Goal: Information Seeking & Learning: Learn about a topic

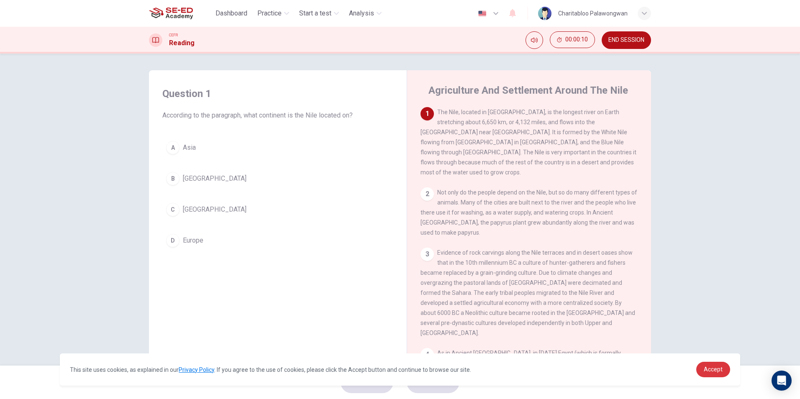
click at [711, 374] on link "Accept" at bounding box center [713, 369] width 34 height 15
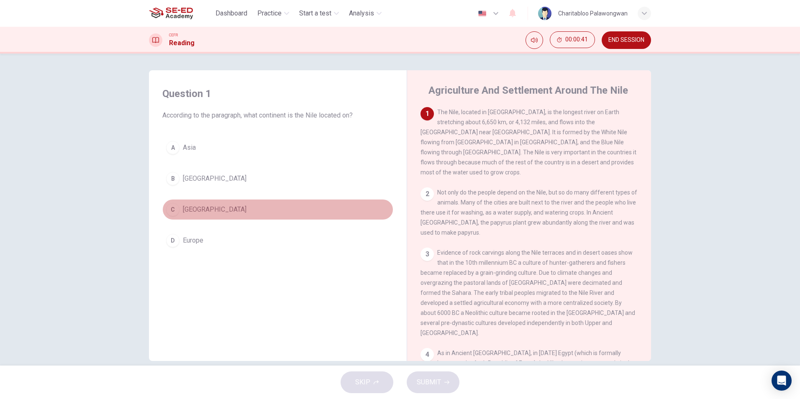
click at [196, 208] on span "[GEOGRAPHIC_DATA]" at bounding box center [215, 210] width 64 height 10
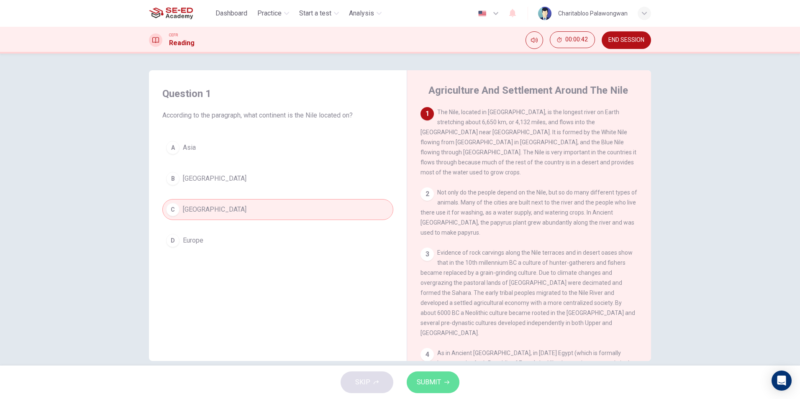
click at [433, 383] on span "SUBMIT" at bounding box center [429, 382] width 24 height 12
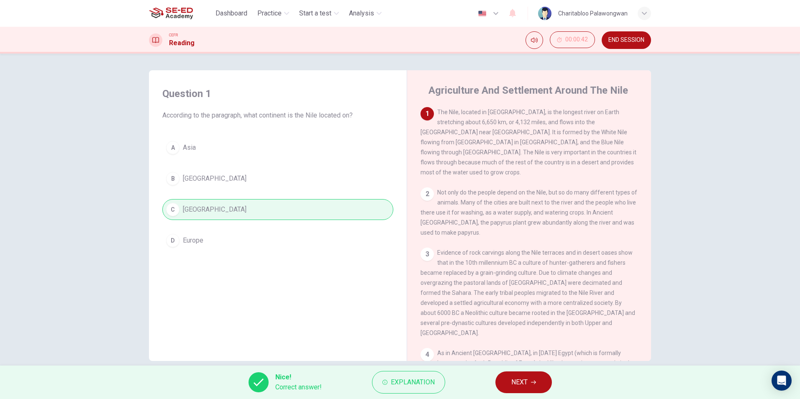
click at [513, 389] on button "NEXT" at bounding box center [523, 382] width 56 height 22
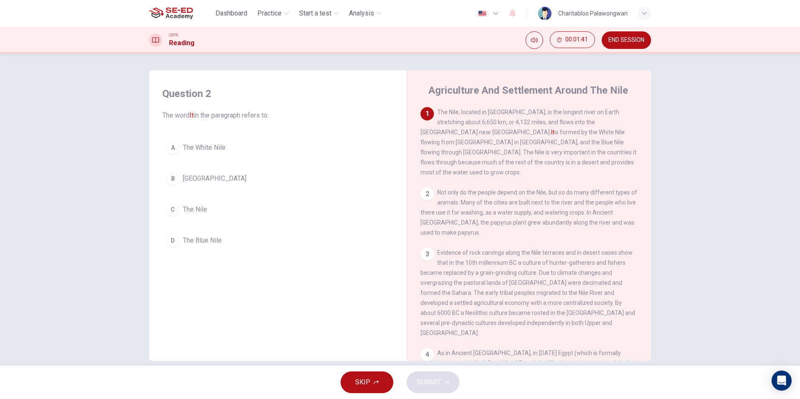
click at [191, 204] on button "C The Nile" at bounding box center [277, 209] width 231 height 21
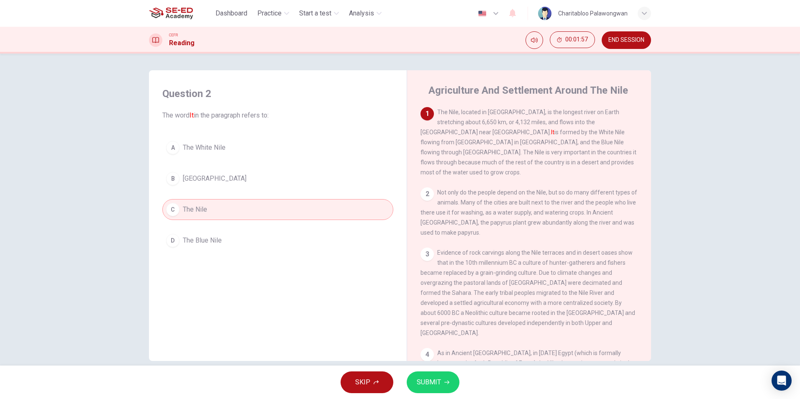
click at [440, 376] on button "SUBMIT" at bounding box center [433, 382] width 53 height 22
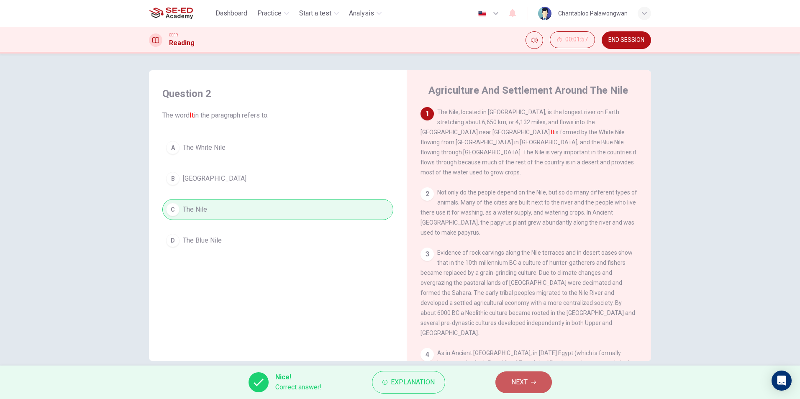
click at [523, 377] on span "NEXT" at bounding box center [519, 382] width 16 height 12
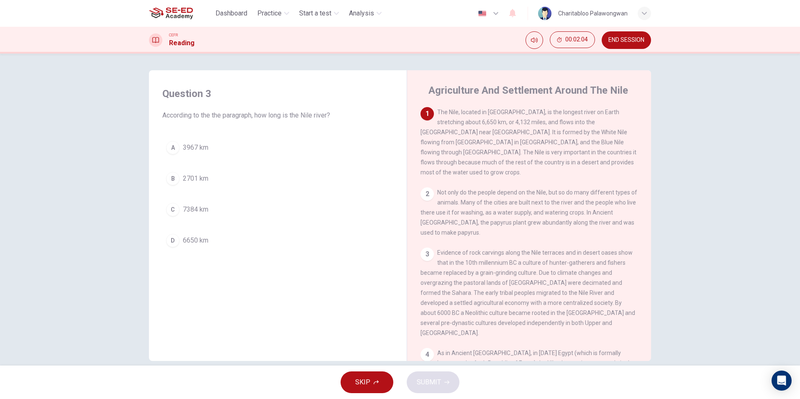
click at [210, 240] on button "D 6650 km" at bounding box center [277, 240] width 231 height 21
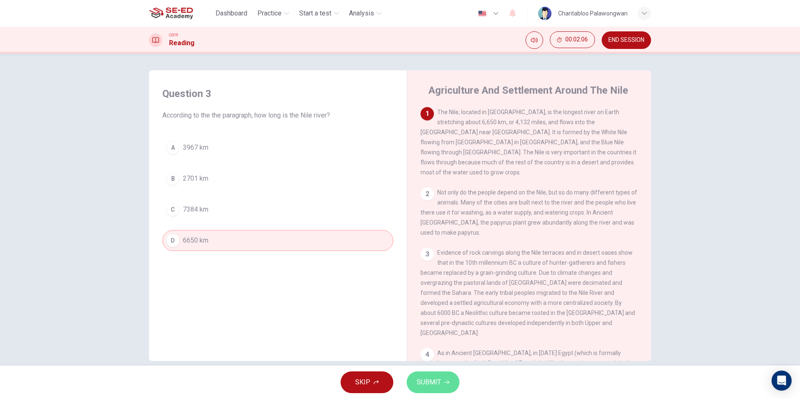
click at [432, 381] on span "SUBMIT" at bounding box center [429, 382] width 24 height 12
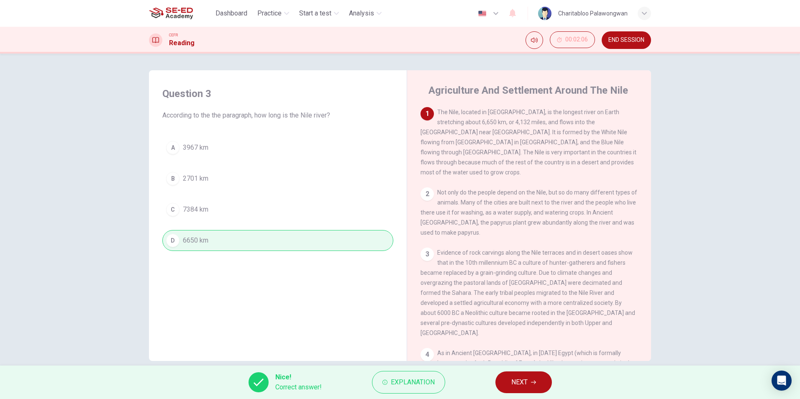
click at [520, 379] on span "NEXT" at bounding box center [519, 382] width 16 height 12
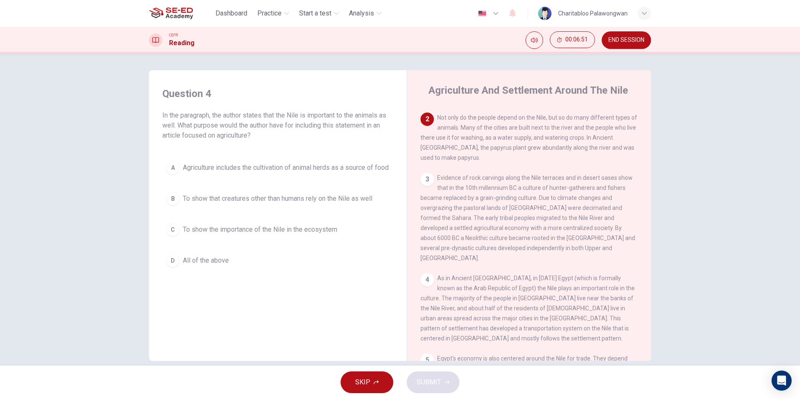
scroll to position [84, 0]
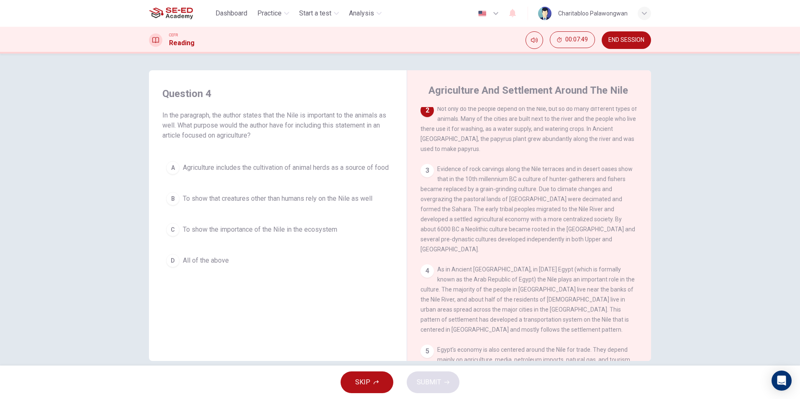
click at [203, 266] on span "All of the above" at bounding box center [206, 261] width 46 height 10
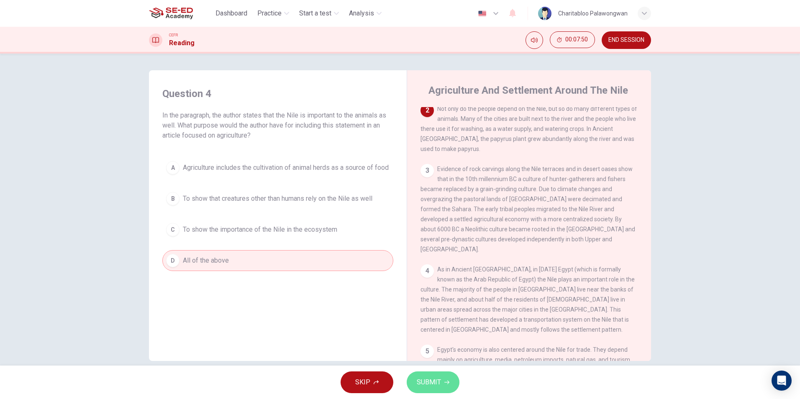
click at [430, 386] on span "SUBMIT" at bounding box center [429, 382] width 24 height 12
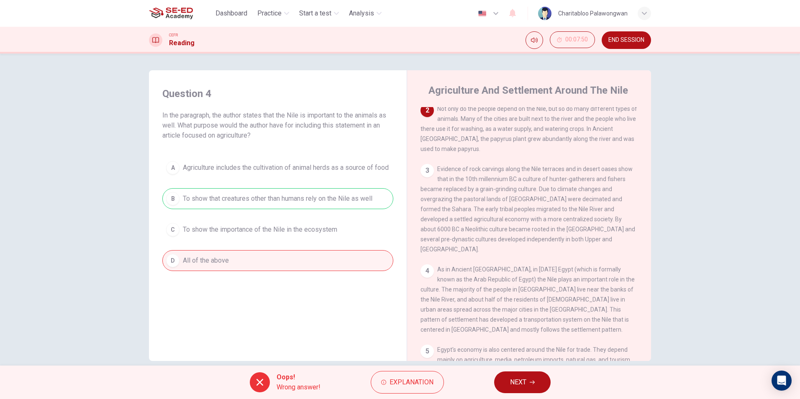
click at [514, 385] on span "NEXT" at bounding box center [518, 382] width 16 height 12
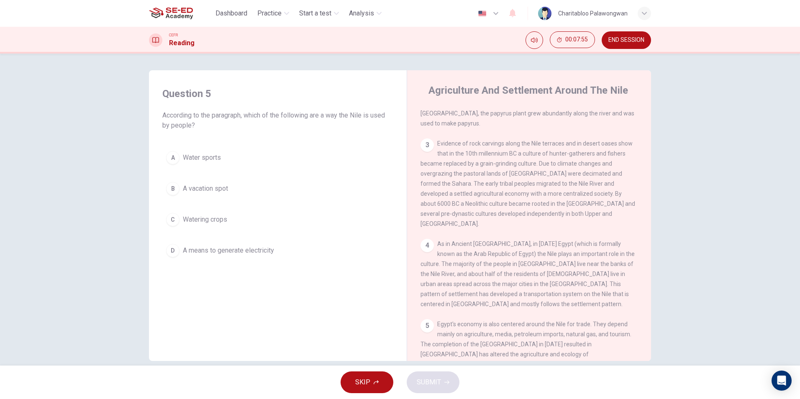
scroll to position [120, 0]
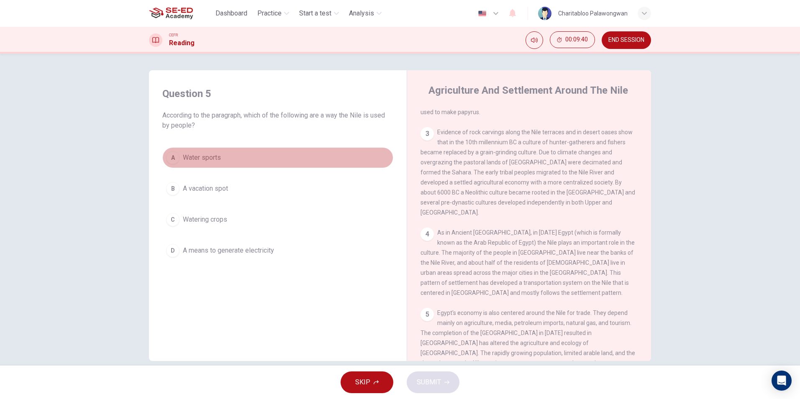
click at [210, 159] on span "Water sports" at bounding box center [202, 158] width 38 height 10
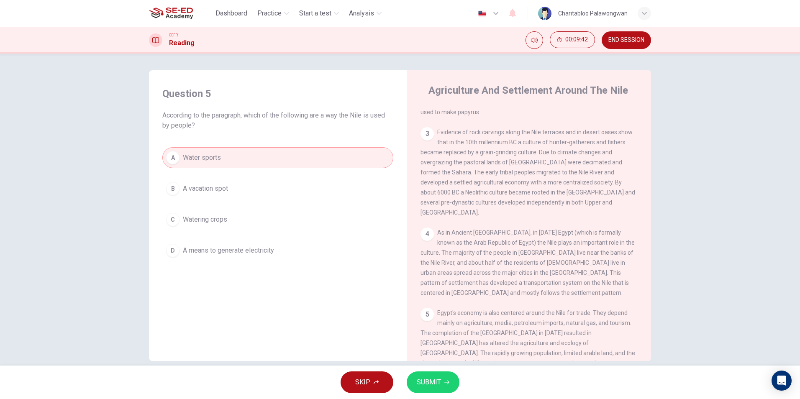
click at [223, 219] on span "Watering crops" at bounding box center [205, 220] width 44 height 10
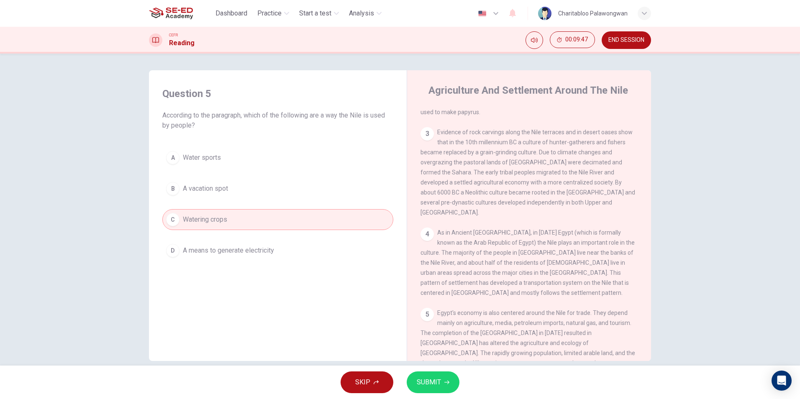
click at [441, 386] on button "SUBMIT" at bounding box center [433, 382] width 53 height 22
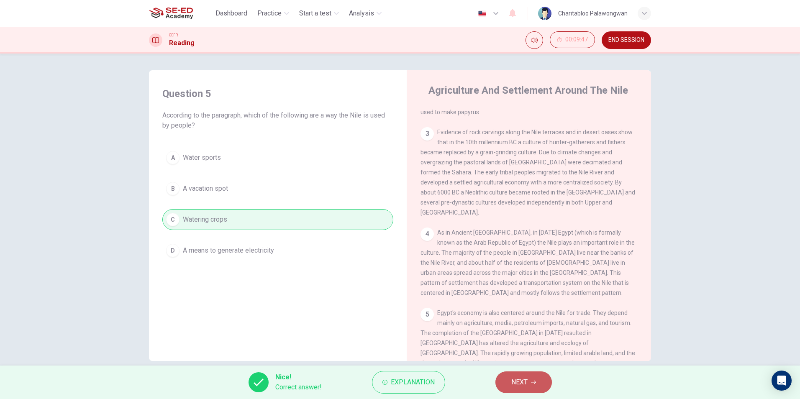
click at [521, 385] on span "NEXT" at bounding box center [519, 382] width 16 height 12
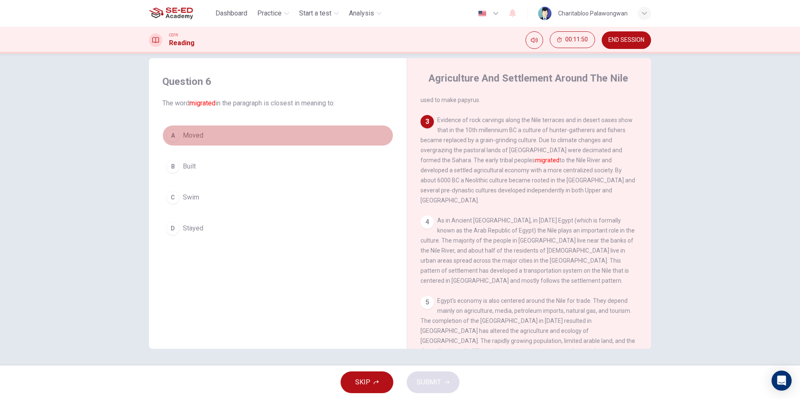
click at [196, 129] on button "A Moved" at bounding box center [277, 135] width 231 height 21
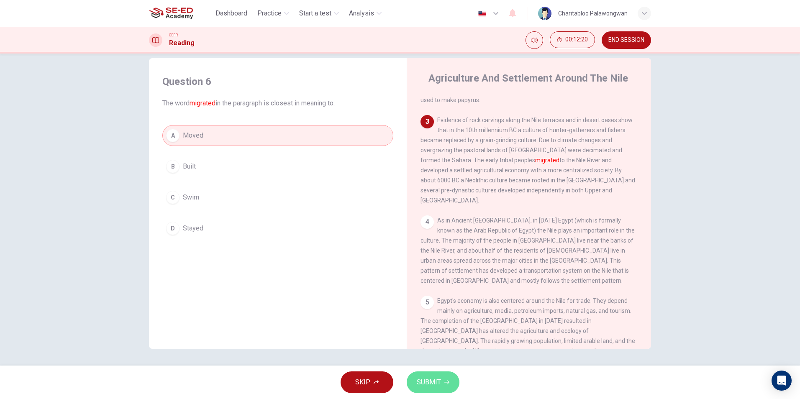
click at [431, 384] on span "SUBMIT" at bounding box center [429, 382] width 24 height 12
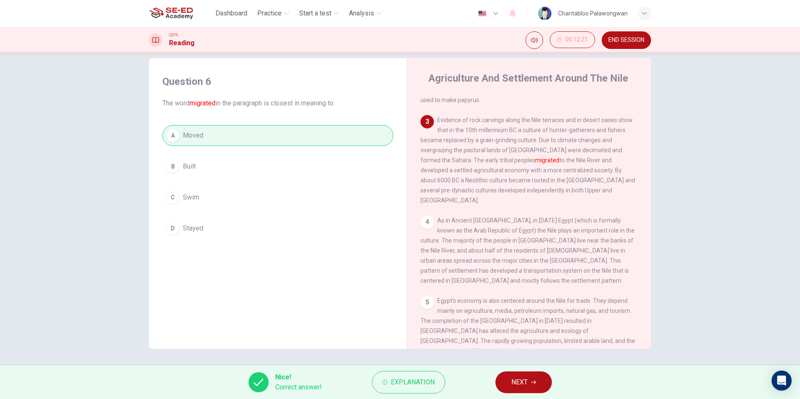
click at [512, 386] on span "NEXT" at bounding box center [519, 382] width 16 height 12
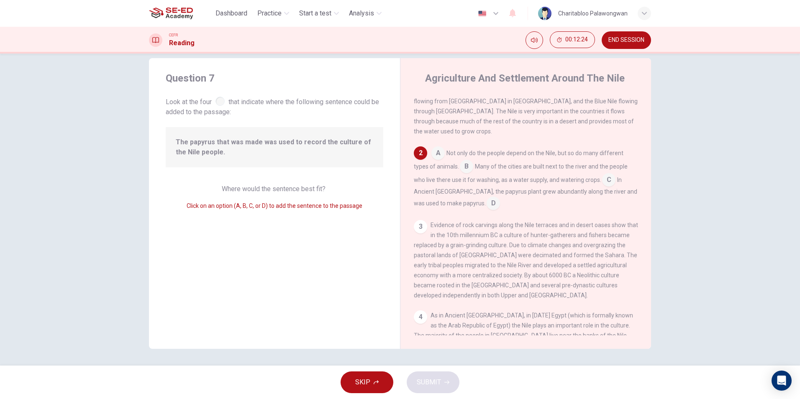
scroll to position [42, 0]
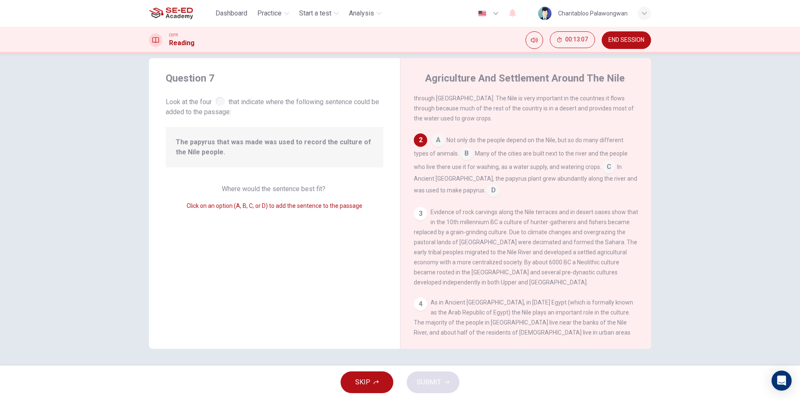
click at [486, 184] on input at bounding box center [492, 190] width 13 height 13
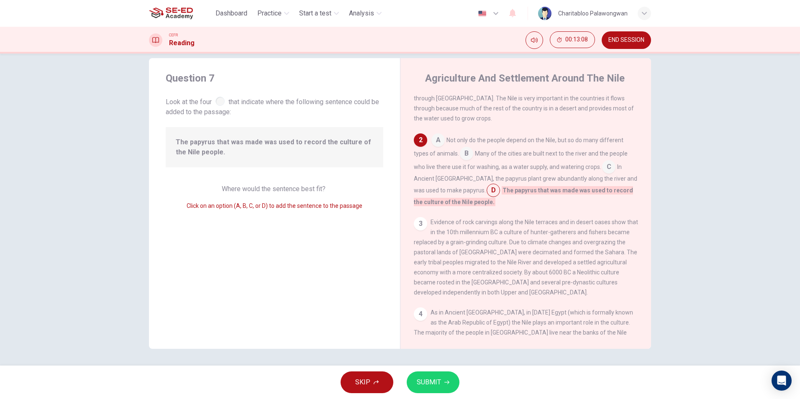
click at [432, 377] on span "SUBMIT" at bounding box center [429, 382] width 24 height 12
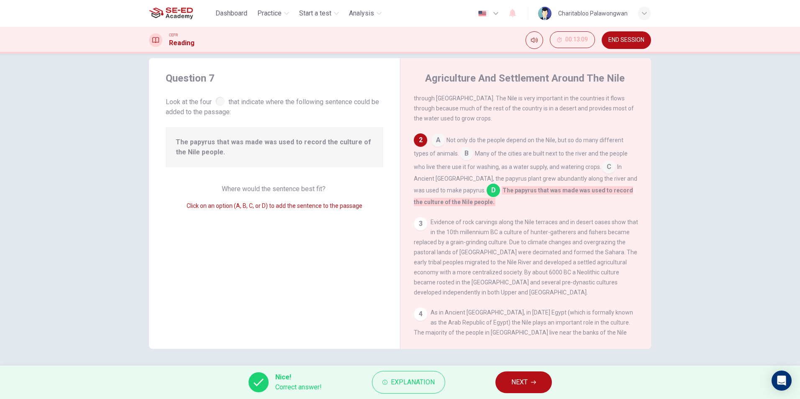
click at [520, 381] on span "NEXT" at bounding box center [519, 382] width 16 height 12
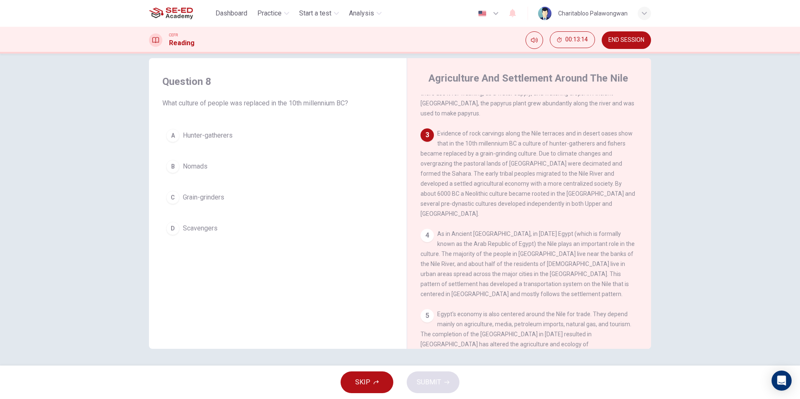
scroll to position [120, 0]
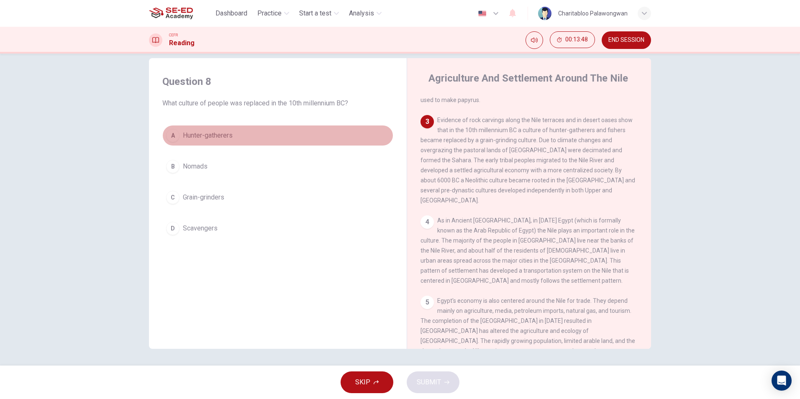
click at [220, 131] on span "Hunter-gatherers" at bounding box center [208, 135] width 50 height 10
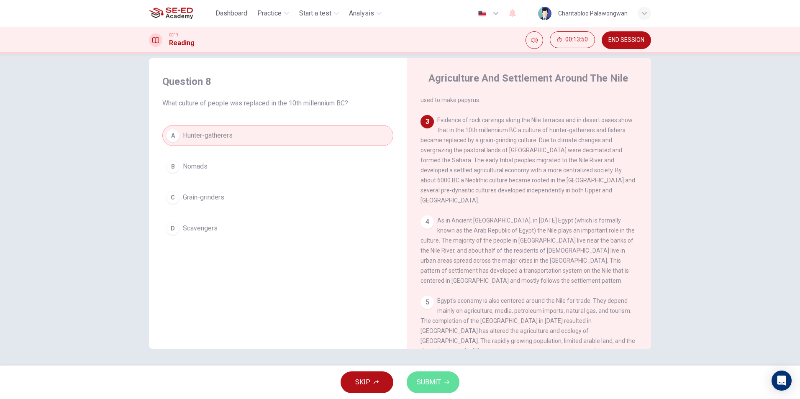
click at [441, 385] on button "SUBMIT" at bounding box center [433, 382] width 53 height 22
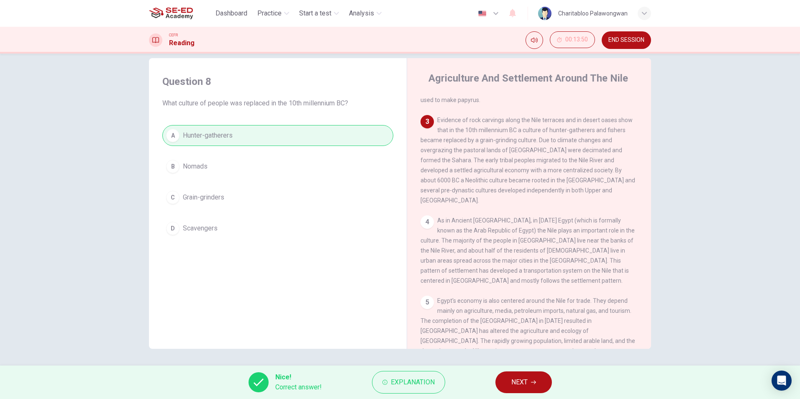
click at [525, 379] on span "NEXT" at bounding box center [519, 382] width 16 height 12
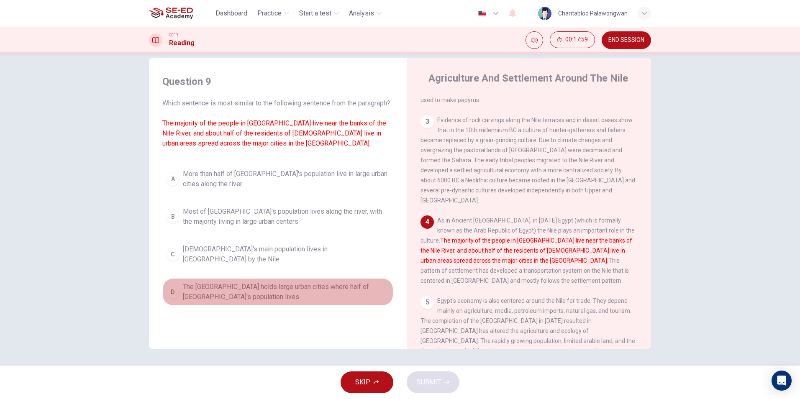
click at [225, 294] on span "The [GEOGRAPHIC_DATA] holds large urban cities where half of [GEOGRAPHIC_DATA]'…" at bounding box center [286, 292] width 207 height 20
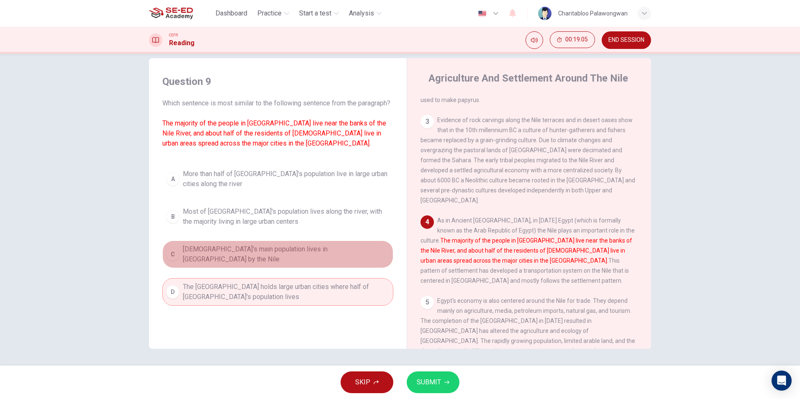
click at [220, 262] on span "[DEMOGRAPHIC_DATA]'s main population lives in [GEOGRAPHIC_DATA] by the Nile" at bounding box center [286, 254] width 207 height 20
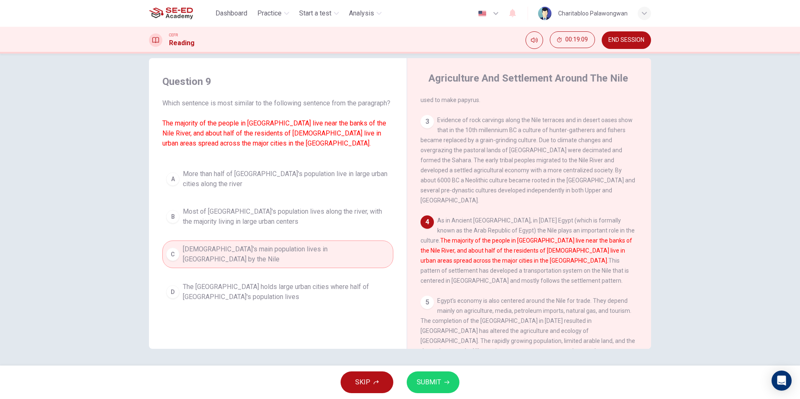
click at [420, 384] on span "SUBMIT" at bounding box center [429, 382] width 24 height 12
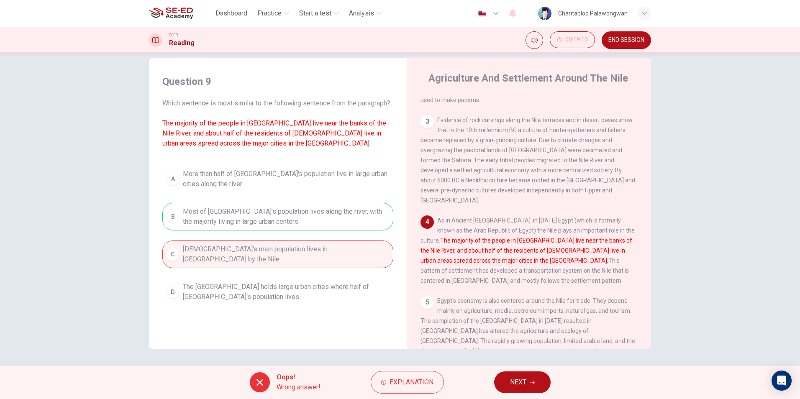
click at [523, 387] on span "NEXT" at bounding box center [518, 382] width 16 height 12
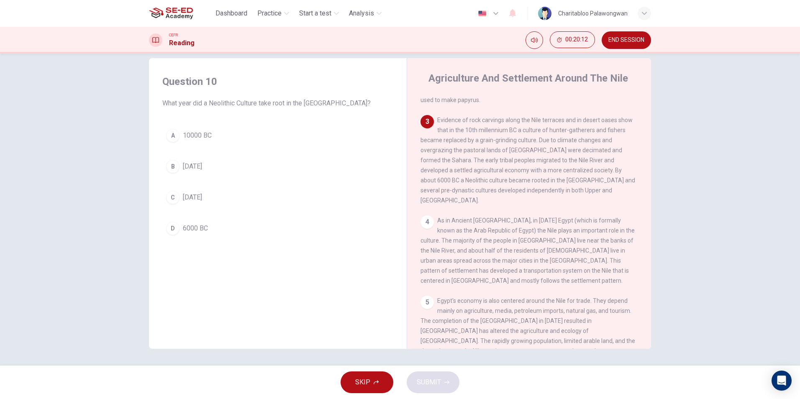
click at [201, 223] on span "6000 BC" at bounding box center [195, 228] width 25 height 10
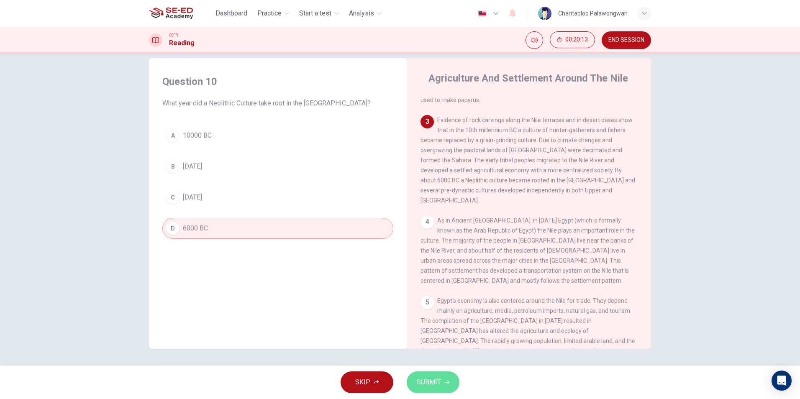
click at [428, 380] on span "SUBMIT" at bounding box center [429, 382] width 24 height 12
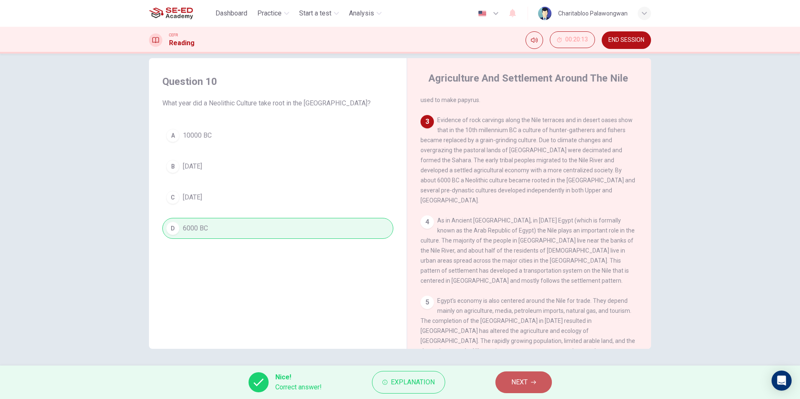
click at [521, 384] on span "NEXT" at bounding box center [519, 382] width 16 height 12
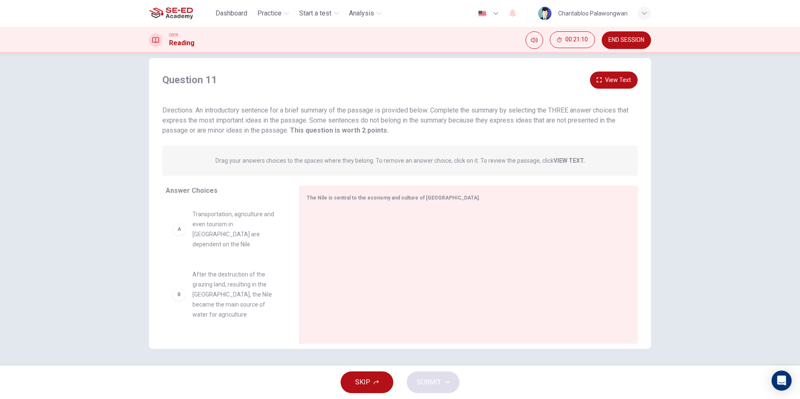
scroll to position [42, 0]
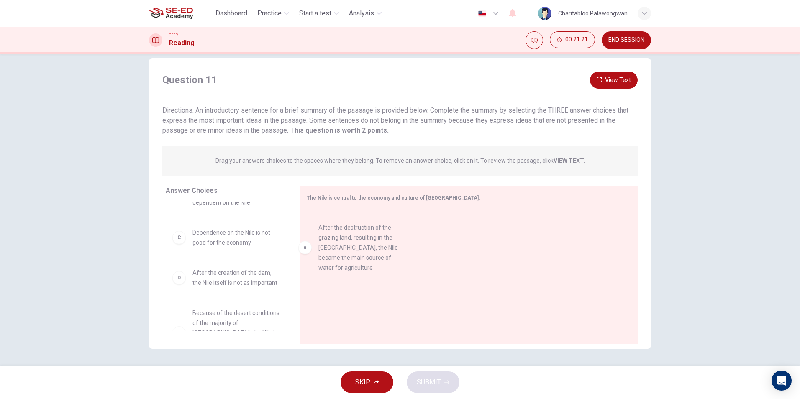
drag, startPoint x: 237, startPoint y: 253, endPoint x: 368, endPoint y: 258, distance: 131.0
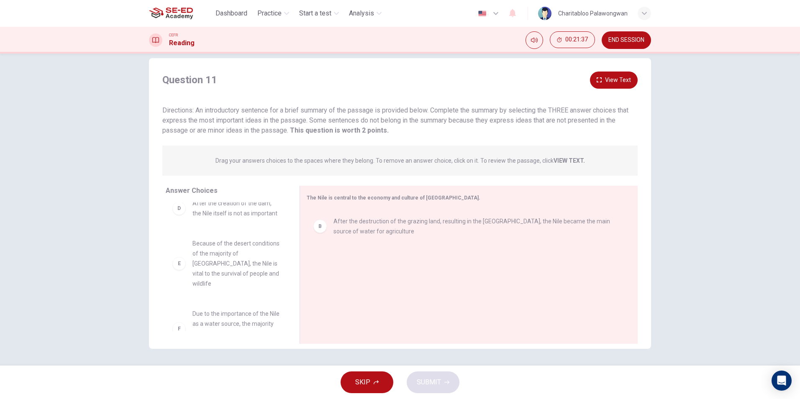
scroll to position [125, 0]
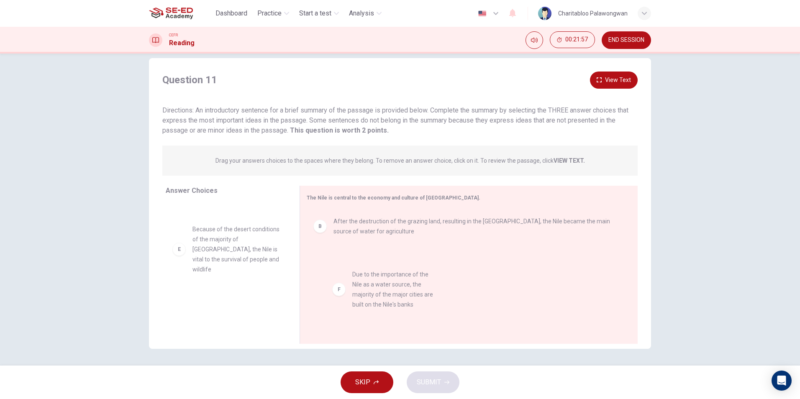
drag, startPoint x: 233, startPoint y: 315, endPoint x: 400, endPoint y: 299, distance: 168.0
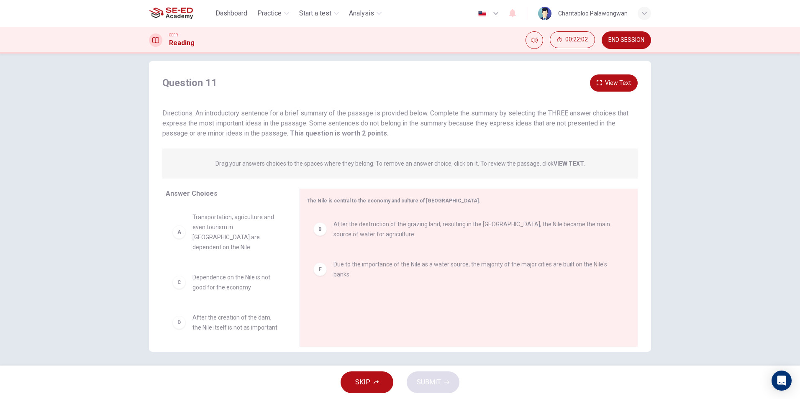
scroll to position [12, 0]
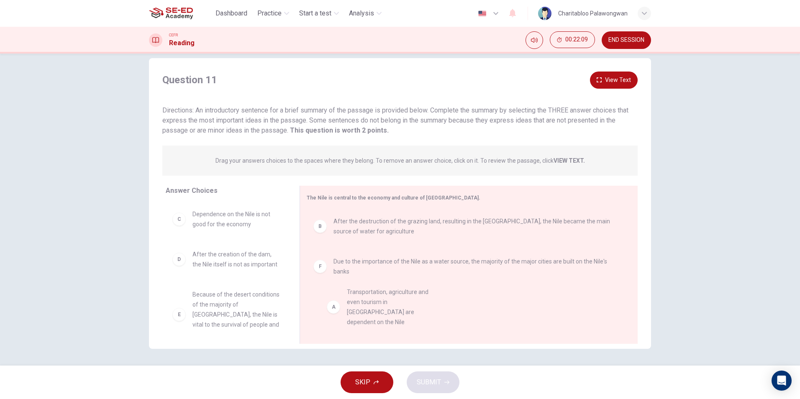
drag, startPoint x: 215, startPoint y: 225, endPoint x: 376, endPoint y: 307, distance: 180.1
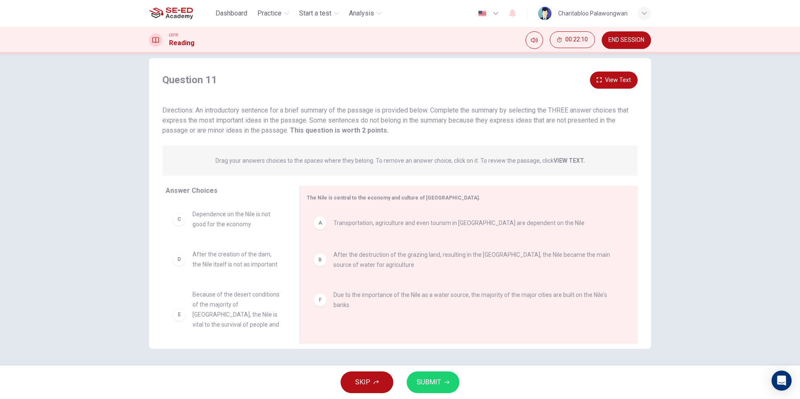
click at [425, 384] on span "SUBMIT" at bounding box center [429, 382] width 24 height 12
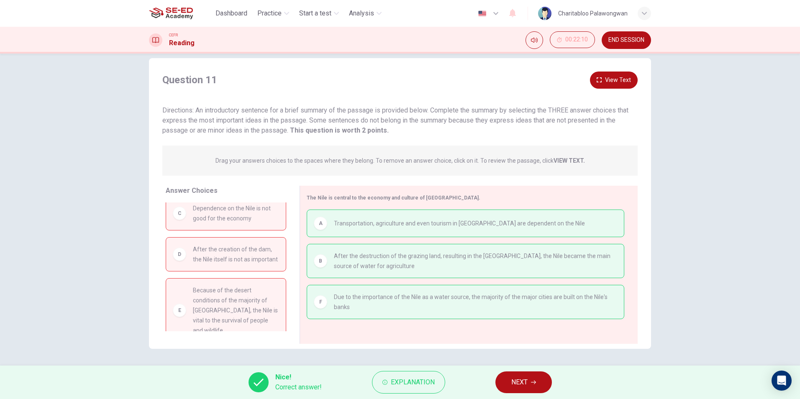
scroll to position [0, 0]
click at [515, 382] on span "NEXT" at bounding box center [519, 382] width 16 height 12
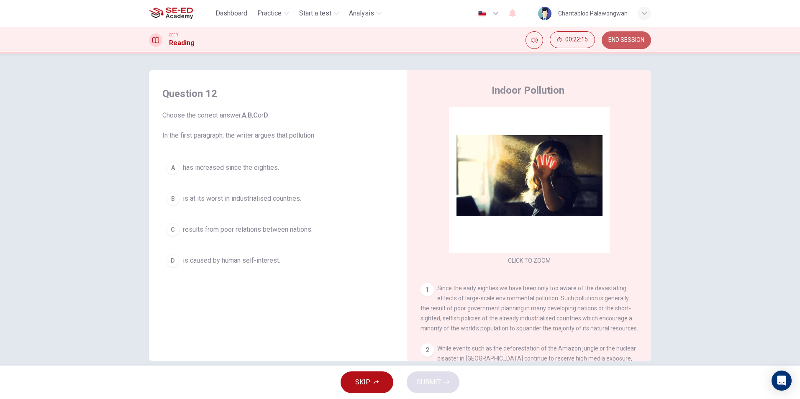
click at [619, 41] on span "END SESSION" at bounding box center [626, 40] width 36 height 7
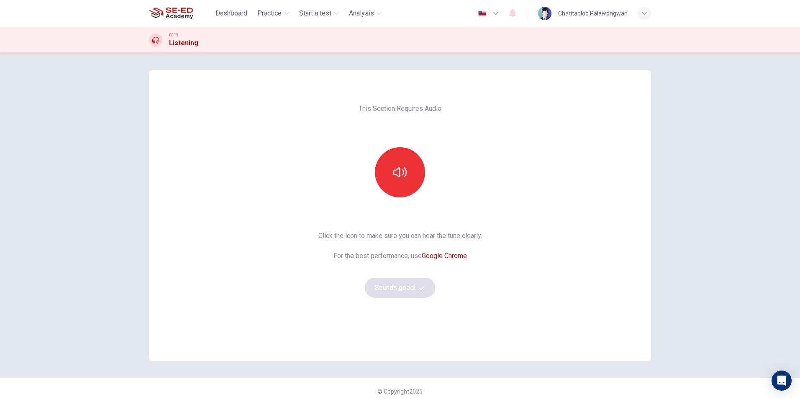
click at [396, 182] on button "button" at bounding box center [400, 172] width 50 height 50
click at [424, 284] on button "Sounds good!" at bounding box center [400, 288] width 70 height 20
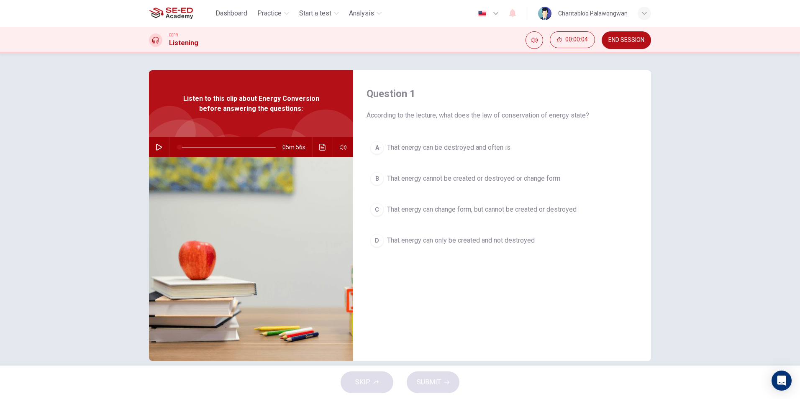
click at [154, 152] on button "button" at bounding box center [158, 147] width 13 height 20
click at [319, 145] on icon "Click to see the audio transcription" at bounding box center [322, 147] width 7 height 7
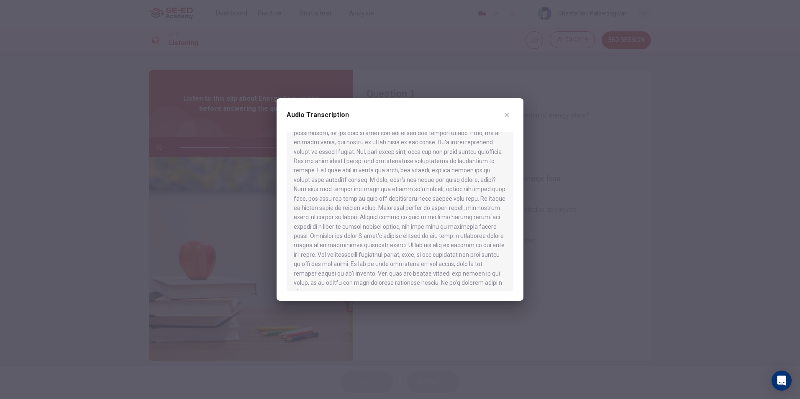
scroll to position [417, 0]
drag, startPoint x: 421, startPoint y: 103, endPoint x: 534, endPoint y: 130, distance: 116.6
click at [534, 130] on div "Audio Transcription" at bounding box center [400, 199] width 800 height 399
drag, startPoint x: 462, startPoint y: 107, endPoint x: 475, endPoint y: 135, distance: 30.5
click at [475, 135] on div "Audio Transcription" at bounding box center [399, 199] width 247 height 202
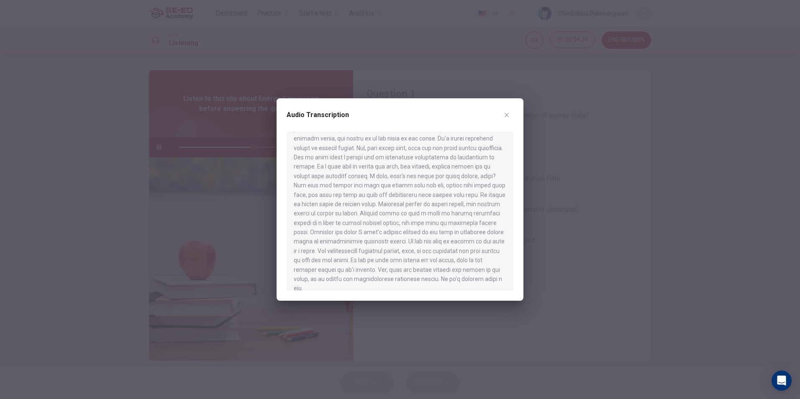
click at [510, 117] on button "button" at bounding box center [506, 114] width 13 height 13
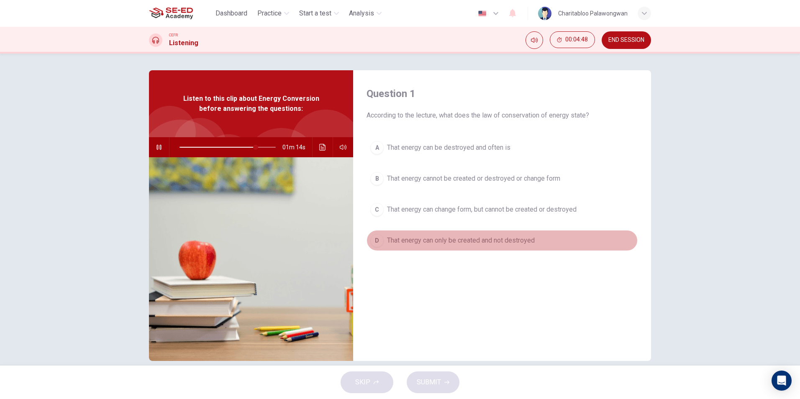
click at [405, 238] on span "That energy can only be created and not destroyed" at bounding box center [461, 240] width 148 height 10
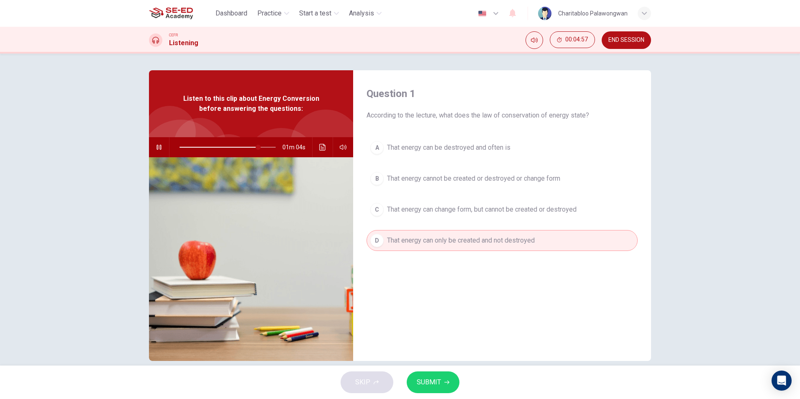
click at [425, 210] on span "That energy can change form, but cannot be created or destroyed" at bounding box center [481, 210] width 189 height 10
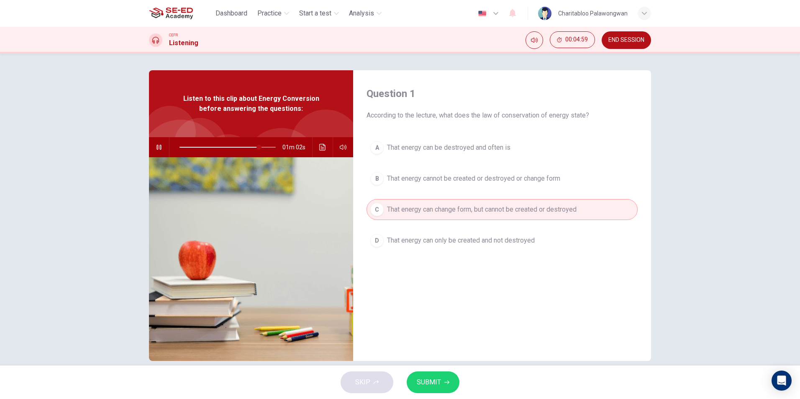
click at [444, 386] on button "SUBMIT" at bounding box center [433, 382] width 53 height 22
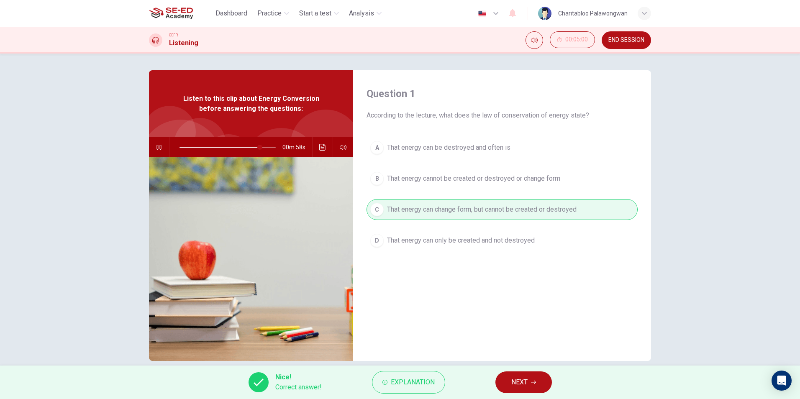
click at [527, 381] on span "NEXT" at bounding box center [519, 382] width 16 height 12
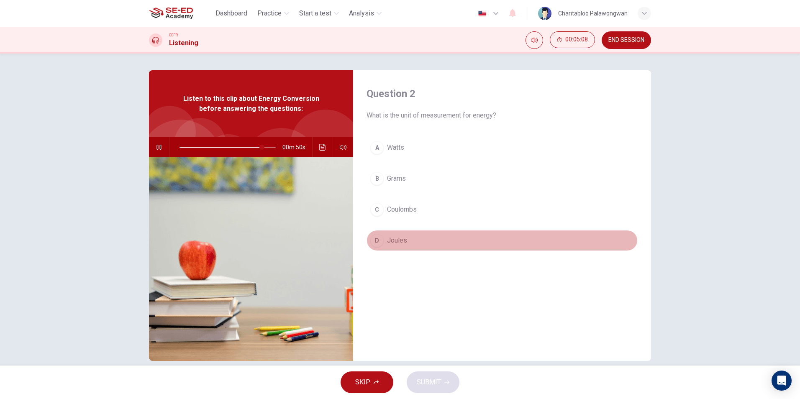
click at [401, 242] on span "Joules" at bounding box center [397, 240] width 20 height 10
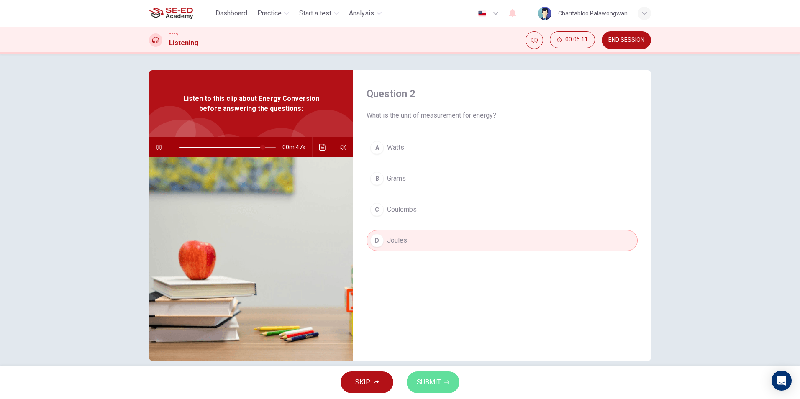
click at [430, 382] on span "SUBMIT" at bounding box center [429, 382] width 24 height 12
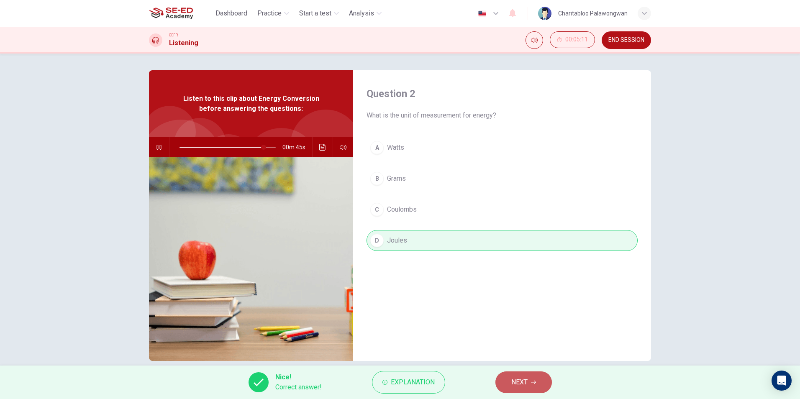
click at [516, 388] on button "NEXT" at bounding box center [523, 382] width 56 height 22
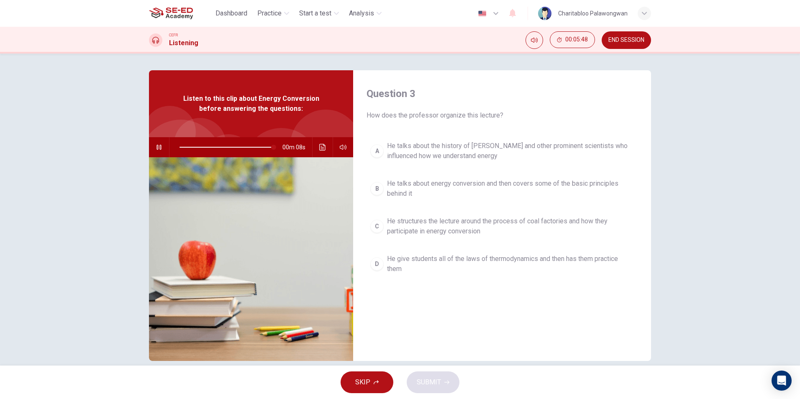
click at [463, 256] on span "He give students all of the laws of thermodynamics and then has them practice t…" at bounding box center [510, 264] width 247 height 20
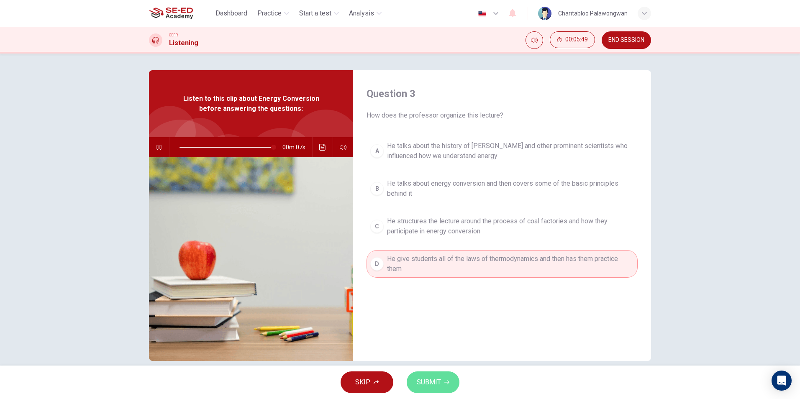
click at [436, 385] on span "SUBMIT" at bounding box center [429, 382] width 24 height 12
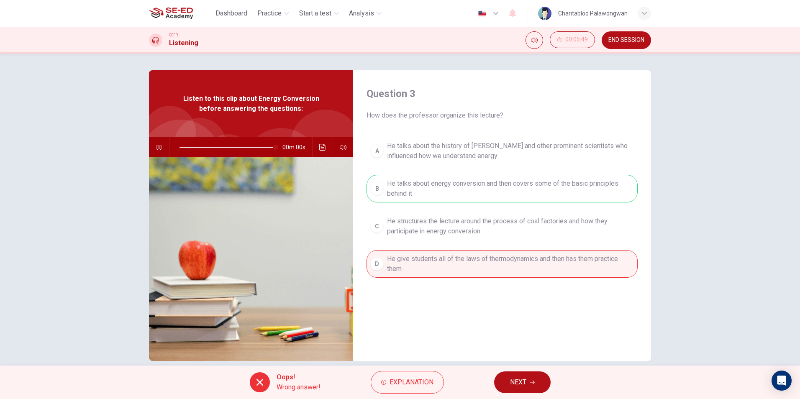
type input "0"
click at [515, 386] on span "NEXT" at bounding box center [518, 382] width 16 height 12
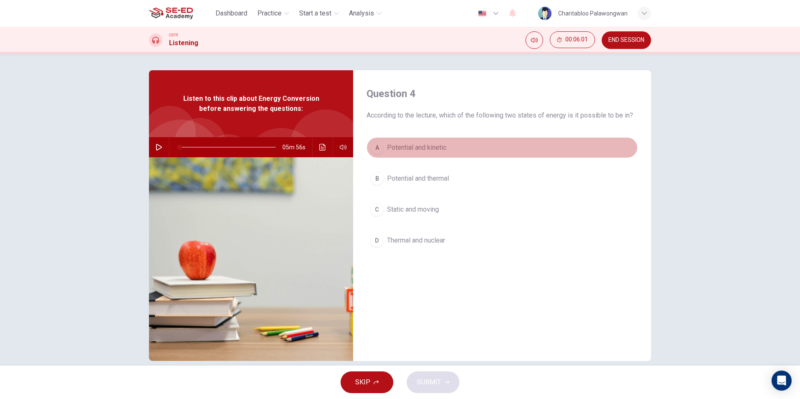
click at [434, 146] on span "Potential and kinetic" at bounding box center [416, 148] width 59 height 10
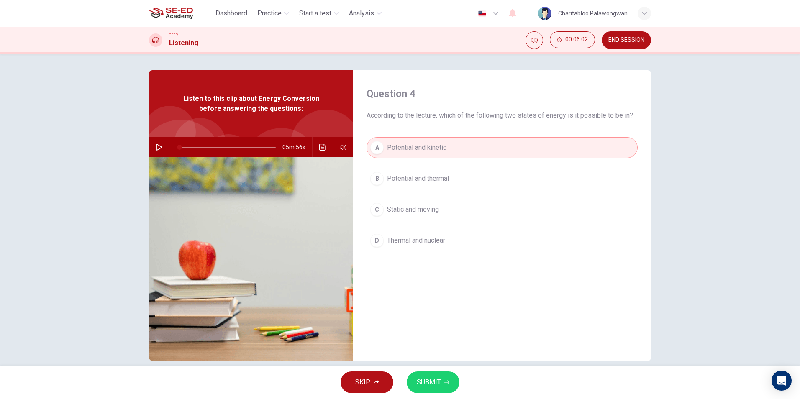
click at [448, 382] on icon "button" at bounding box center [446, 383] width 5 height 4
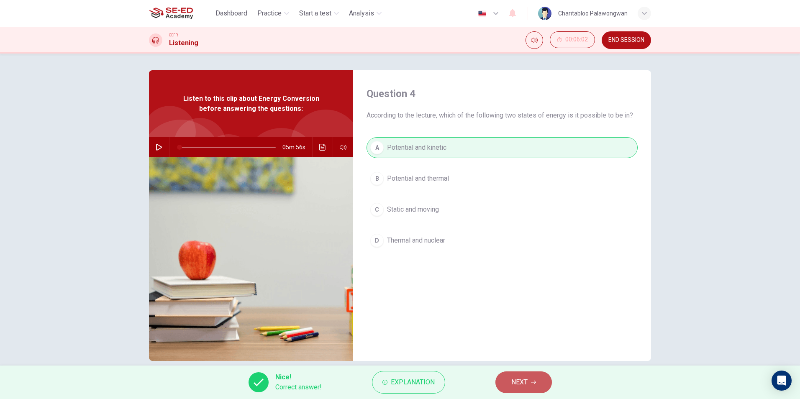
click at [525, 380] on span "NEXT" at bounding box center [519, 382] width 16 height 12
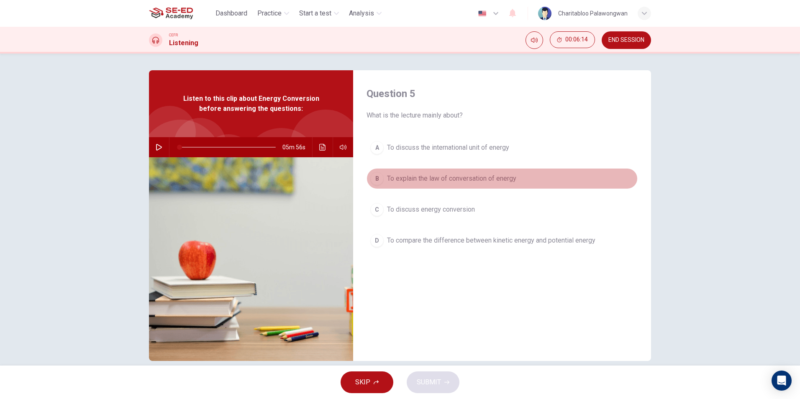
click at [450, 175] on span "To explain the law of conversation of energy" at bounding box center [451, 179] width 129 height 10
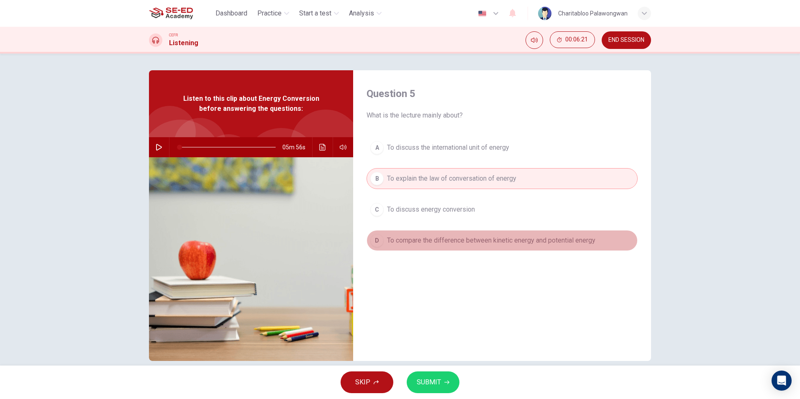
click at [481, 239] on span "To compare the difference between kinetic energy and potential energy" at bounding box center [491, 240] width 208 height 10
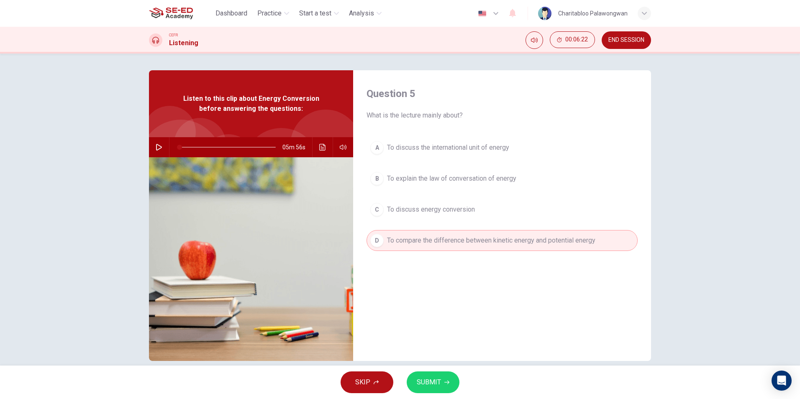
click at [449, 377] on button "SUBMIT" at bounding box center [433, 382] width 53 height 22
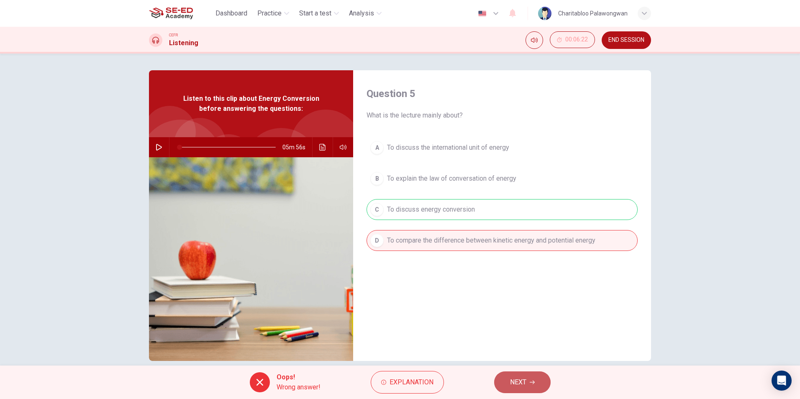
click at [529, 386] on button "NEXT" at bounding box center [522, 382] width 56 height 22
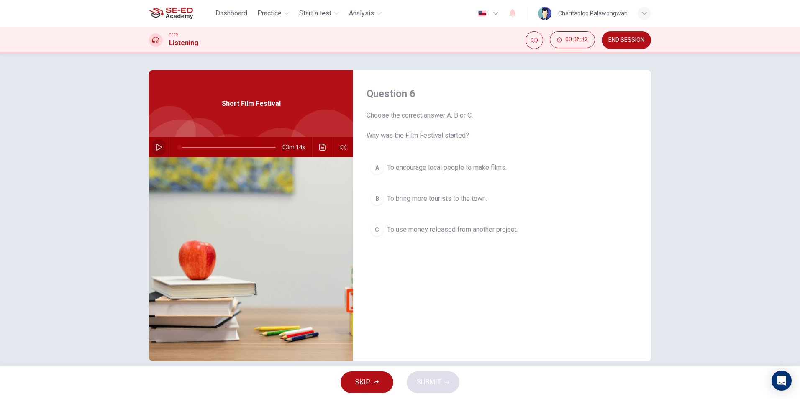
click at [156, 151] on button "button" at bounding box center [158, 147] width 13 height 20
click at [323, 147] on icon "Click to see the audio transcription" at bounding box center [322, 147] width 7 height 7
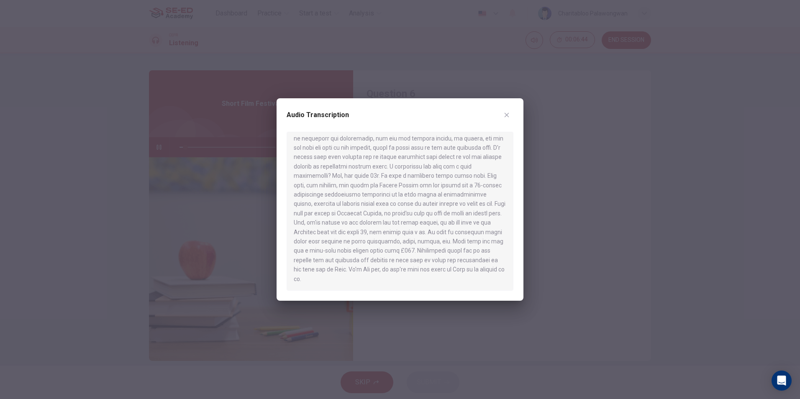
scroll to position [0, 0]
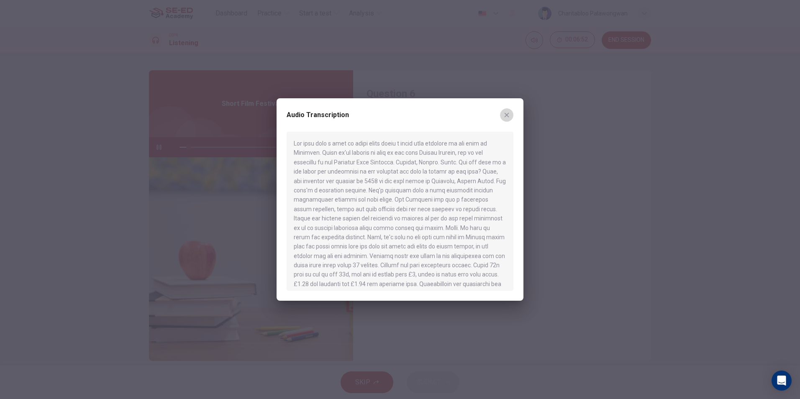
click at [510, 117] on button "button" at bounding box center [506, 114] width 13 height 13
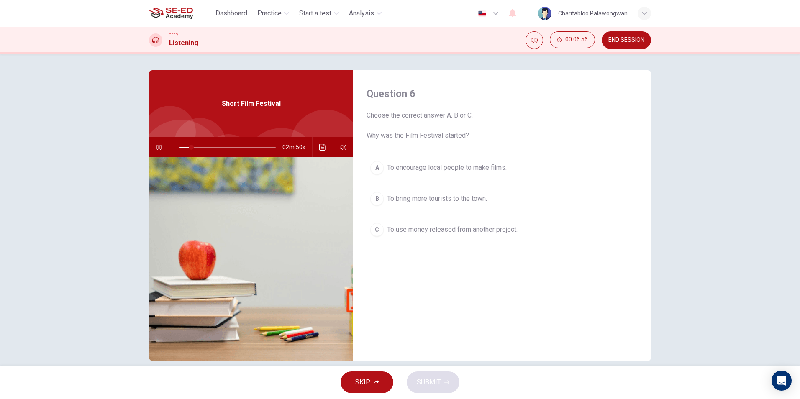
click at [503, 266] on div "Question 6 Choose the correct answer A, B or C. Why was the Film Festival start…" at bounding box center [502, 215] width 298 height 291
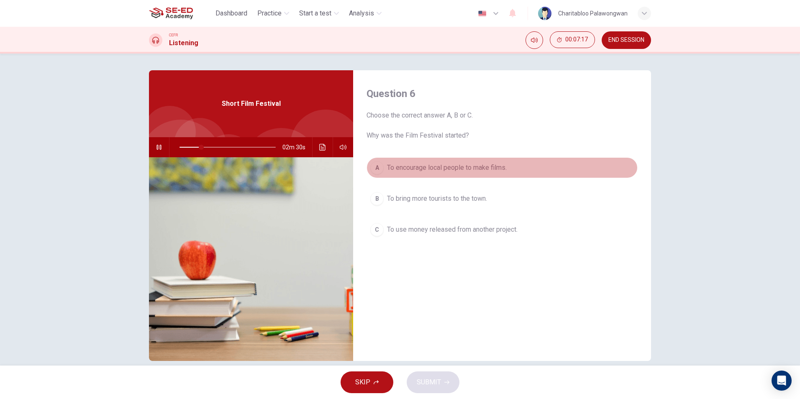
click at [430, 174] on button "A To encourage local people to make films." at bounding box center [501, 167] width 271 height 21
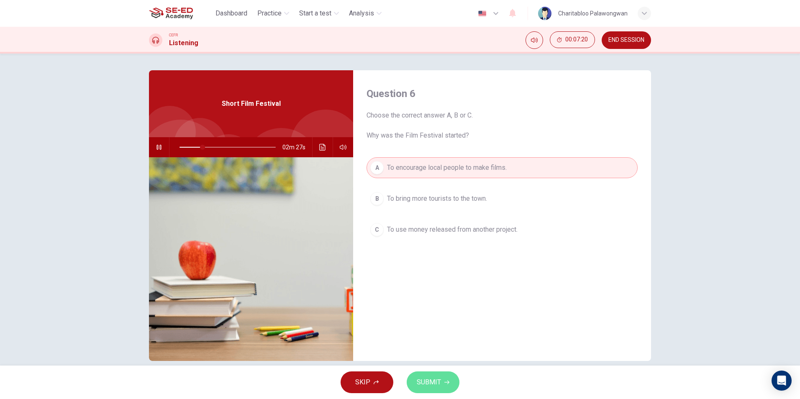
click at [442, 383] on button "SUBMIT" at bounding box center [433, 382] width 53 height 22
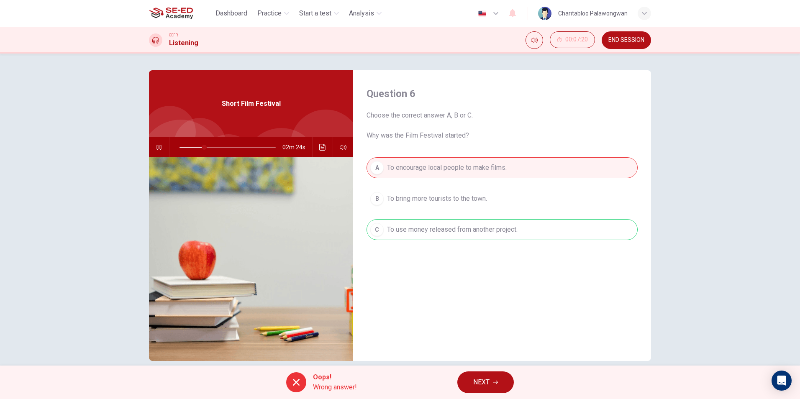
click at [483, 386] on span "NEXT" at bounding box center [481, 382] width 16 height 12
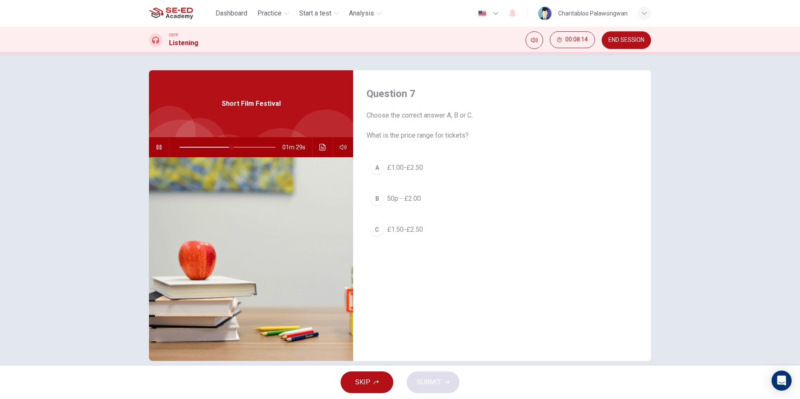
click at [412, 195] on span "50p - £2.00" at bounding box center [404, 199] width 34 height 10
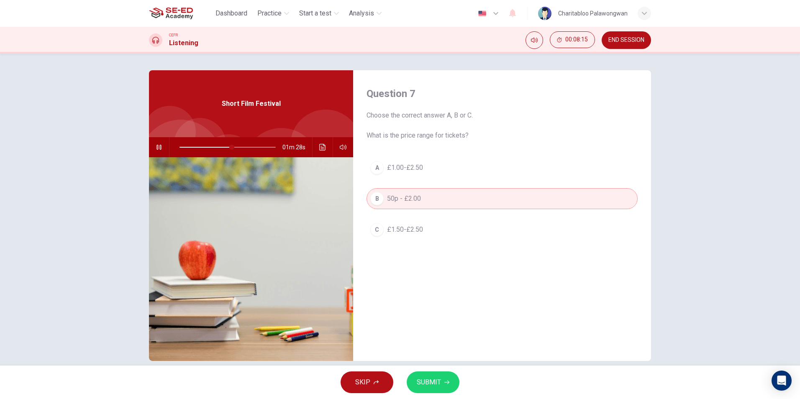
click at [423, 375] on button "SUBMIT" at bounding box center [433, 382] width 53 height 22
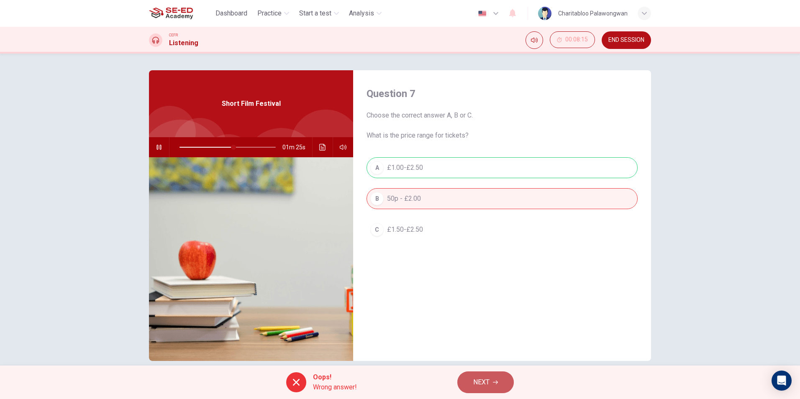
click at [476, 383] on span "NEXT" at bounding box center [481, 382] width 16 height 12
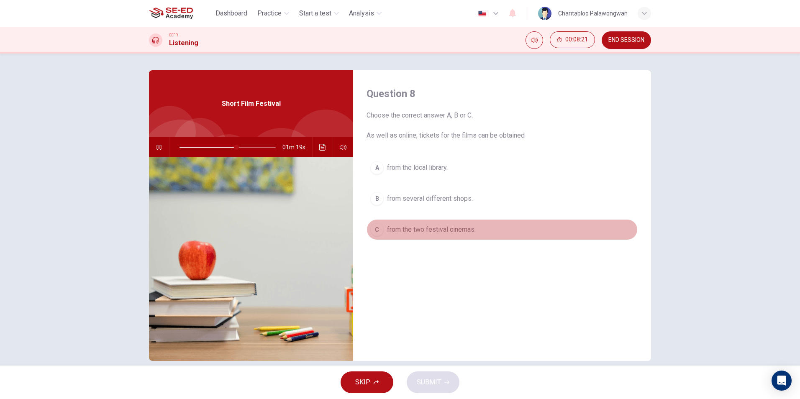
click at [454, 235] on button "C from the two festival cinemas." at bounding box center [501, 229] width 271 height 21
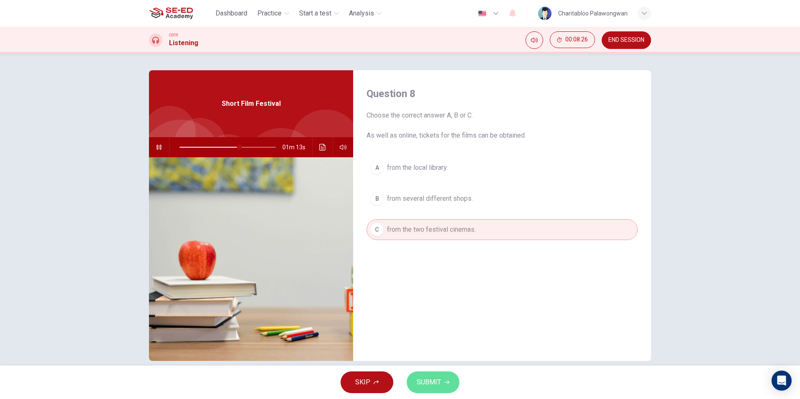
click at [434, 379] on span "SUBMIT" at bounding box center [429, 382] width 24 height 12
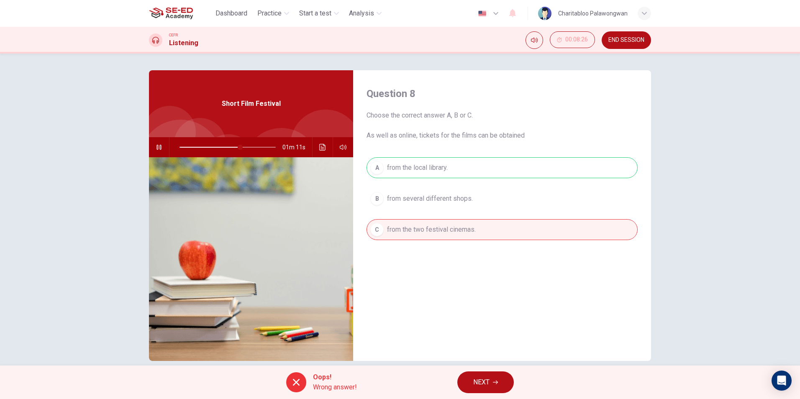
click at [478, 388] on span "NEXT" at bounding box center [481, 382] width 16 height 12
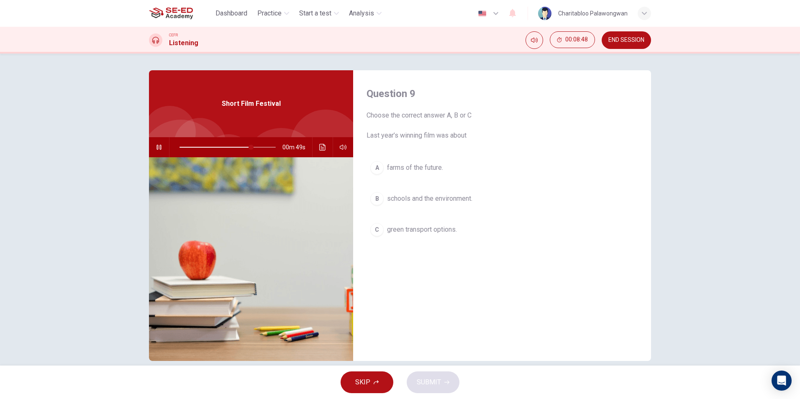
click at [435, 233] on span "green transport options." at bounding box center [422, 230] width 70 height 10
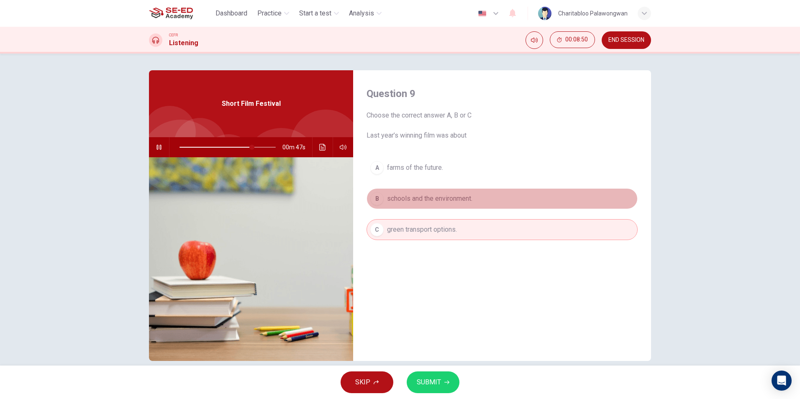
click at [412, 205] on button "B schools and the environment." at bounding box center [501, 198] width 271 height 21
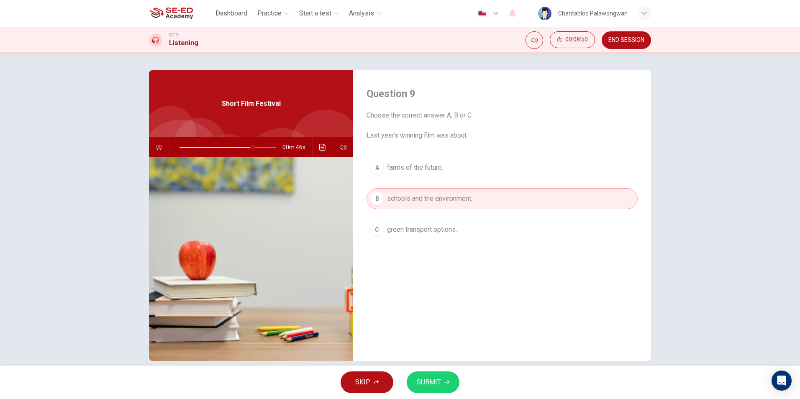
click at [445, 382] on icon "button" at bounding box center [446, 382] width 5 height 5
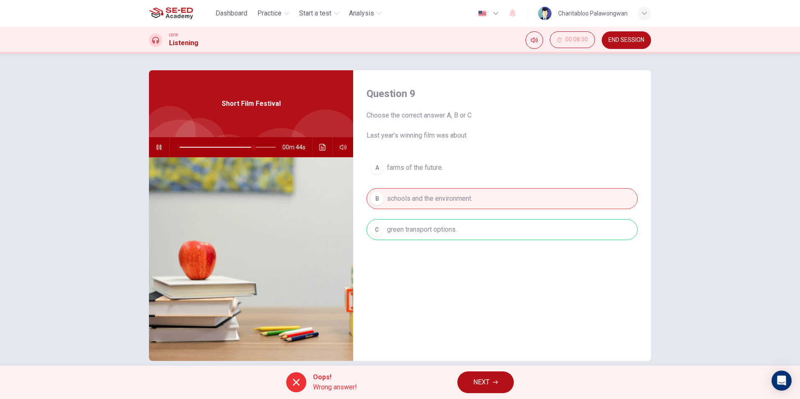
click at [489, 379] on span "NEXT" at bounding box center [481, 382] width 16 height 12
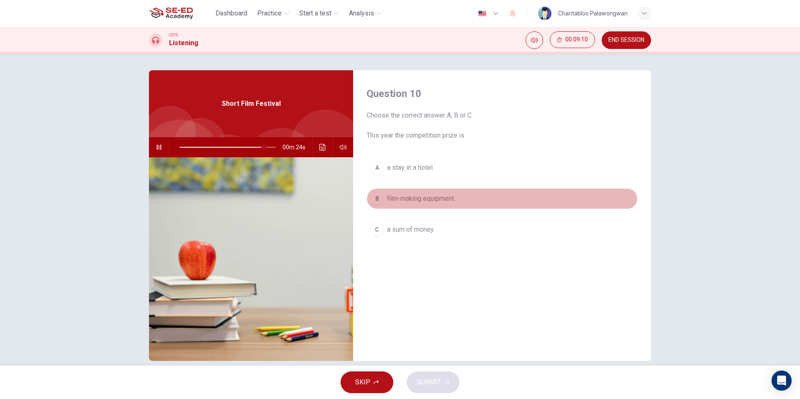
click at [412, 204] on button "B film-making equipment." at bounding box center [501, 198] width 271 height 21
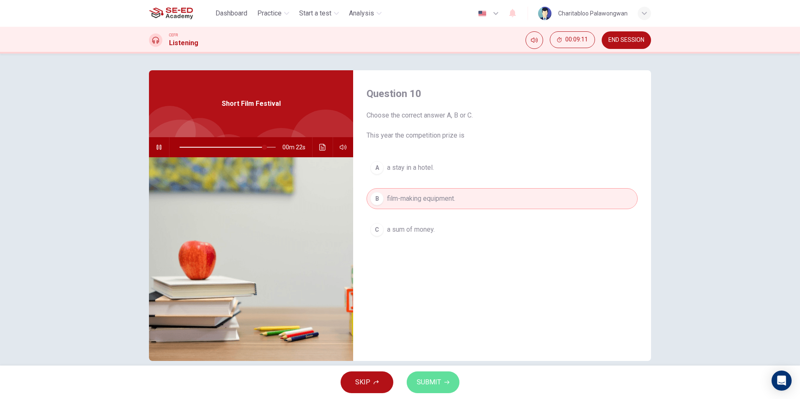
click at [430, 384] on span "SUBMIT" at bounding box center [429, 382] width 24 height 12
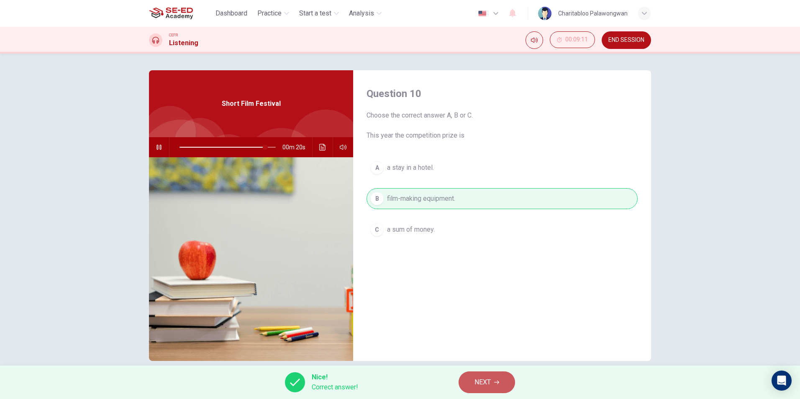
click at [478, 388] on span "NEXT" at bounding box center [482, 382] width 16 height 12
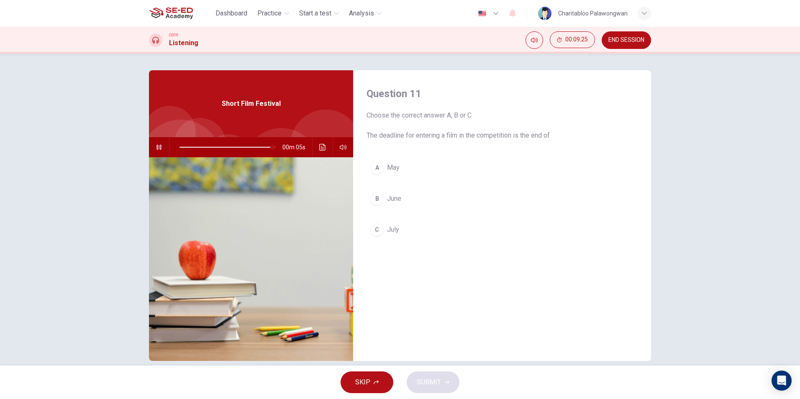
click at [388, 231] on span "July" at bounding box center [393, 230] width 12 height 10
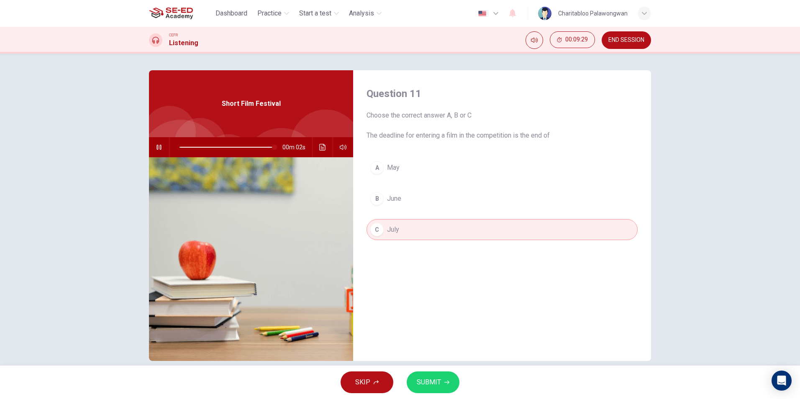
click at [427, 381] on span "SUBMIT" at bounding box center [429, 382] width 24 height 12
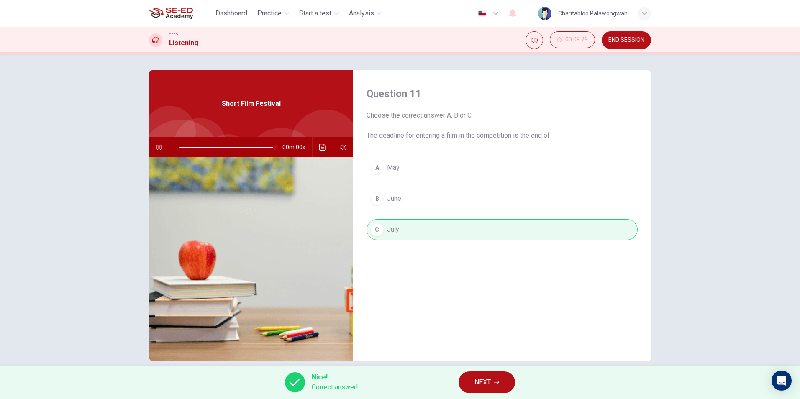
type input "0"
click at [478, 383] on span "NEXT" at bounding box center [482, 382] width 16 height 12
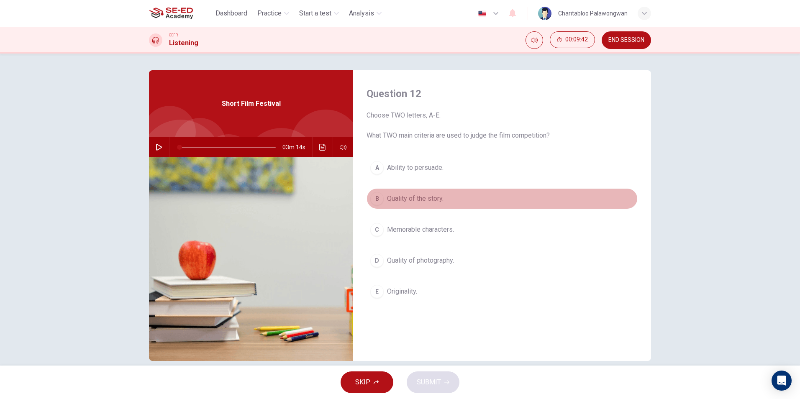
click at [434, 202] on span "Quality of the story." at bounding box center [415, 199] width 56 height 10
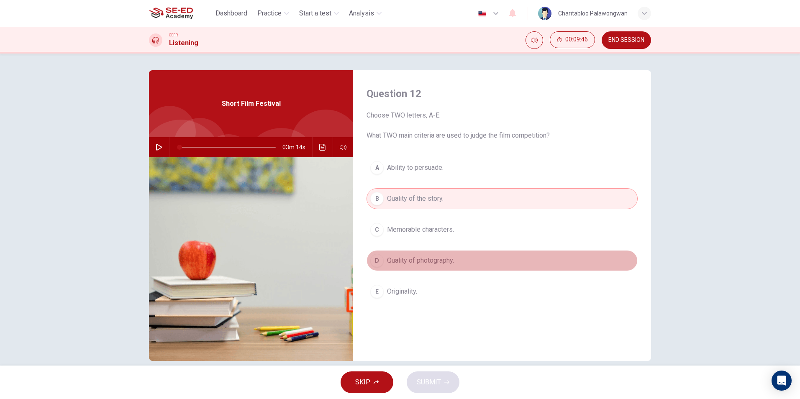
click at [444, 264] on span "Quality of photography." at bounding box center [420, 261] width 67 height 10
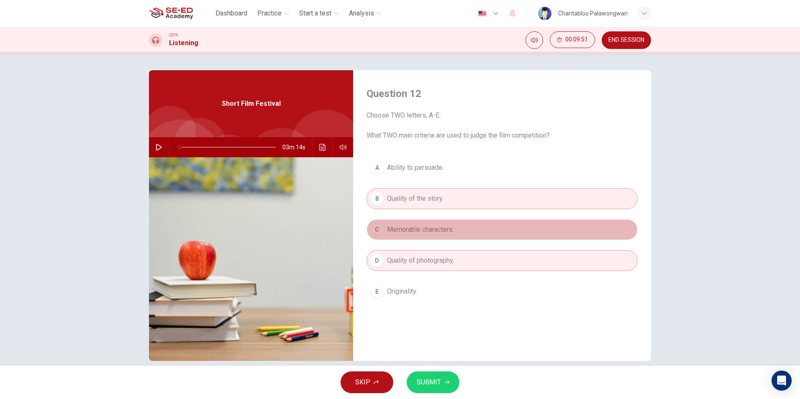
click at [422, 234] on span "Memorable characters." at bounding box center [420, 230] width 67 height 10
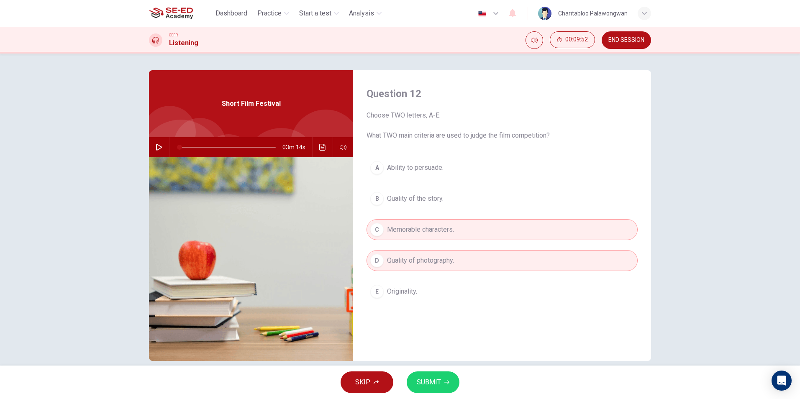
click at [417, 199] on span "Quality of the story." at bounding box center [415, 199] width 56 height 10
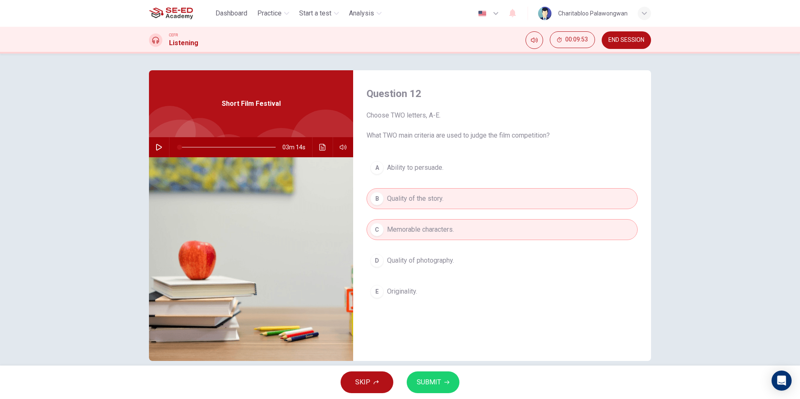
click at [415, 257] on span "Quality of photography." at bounding box center [420, 261] width 67 height 10
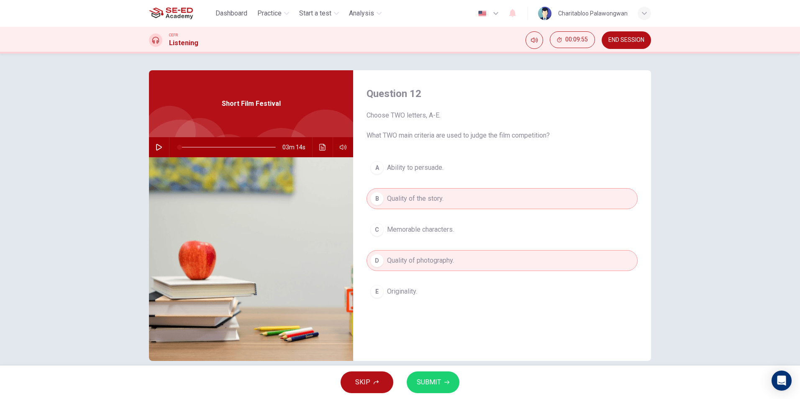
click at [440, 377] on span "SUBMIT" at bounding box center [429, 382] width 24 height 12
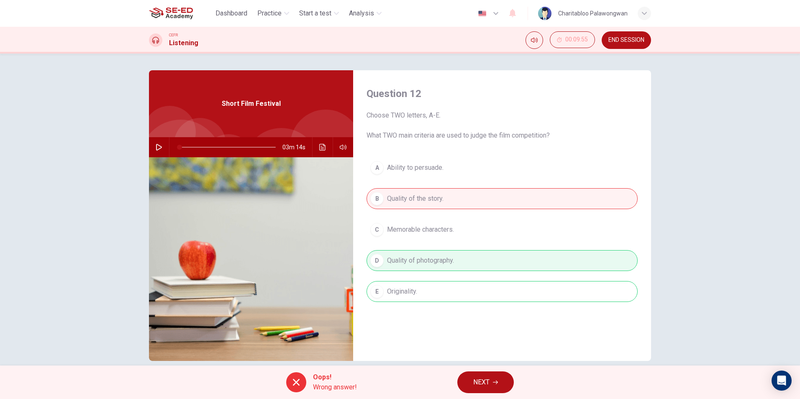
click at [477, 385] on span "NEXT" at bounding box center [481, 382] width 16 height 12
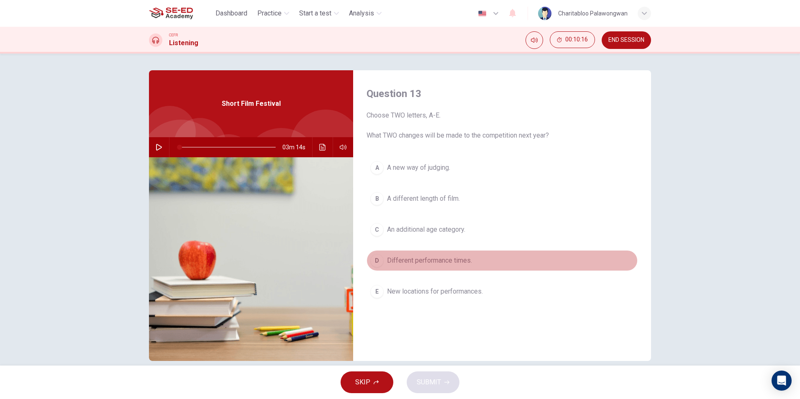
click at [442, 260] on span "Different performance times." at bounding box center [429, 261] width 85 height 10
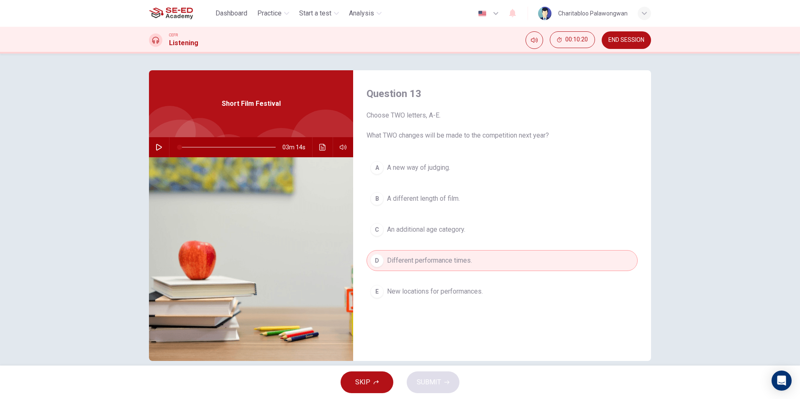
click at [433, 292] on span "New locations for performances." at bounding box center [435, 291] width 96 height 10
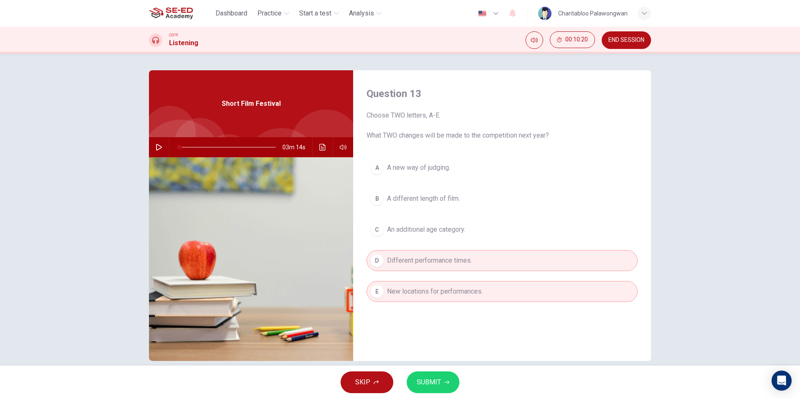
click at [431, 375] on button "SUBMIT" at bounding box center [433, 382] width 53 height 22
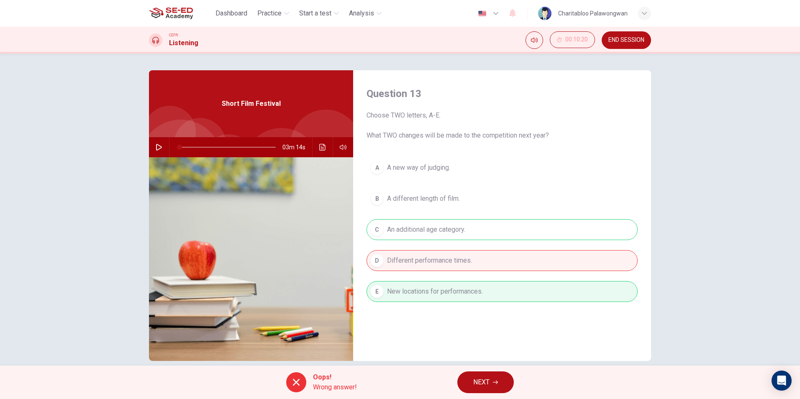
click at [483, 382] on span "NEXT" at bounding box center [481, 382] width 16 height 12
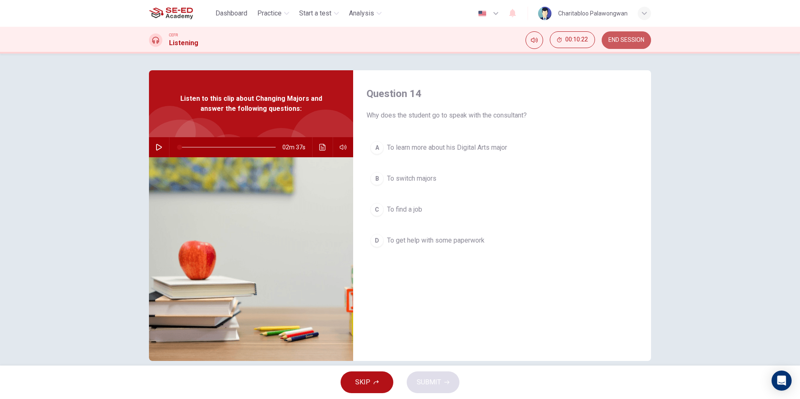
click at [637, 38] on span "END SESSION" at bounding box center [626, 40] width 36 height 7
